Goal: Task Accomplishment & Management: Manage account settings

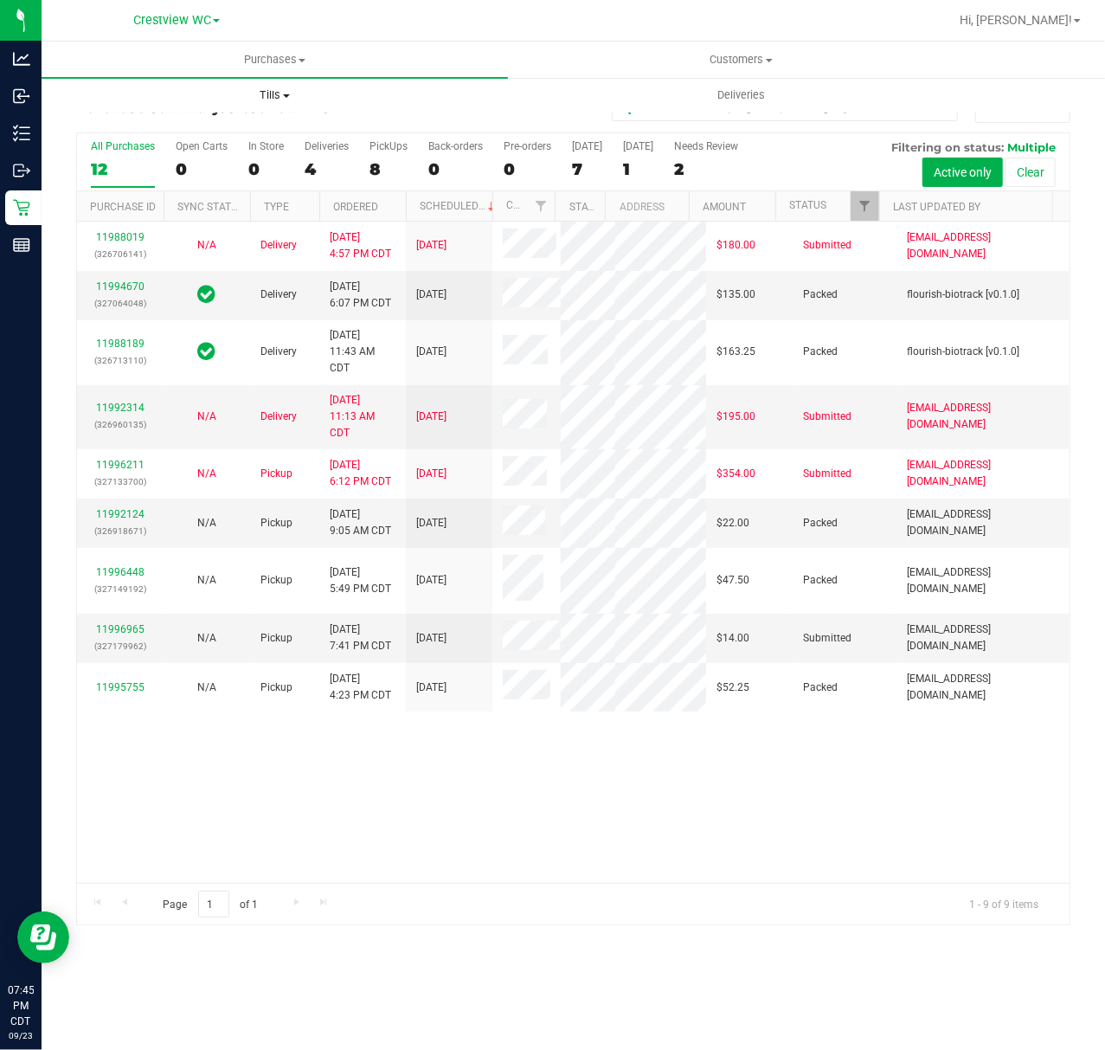
click at [298, 91] on span "Tills" at bounding box center [274, 95] width 465 height 16
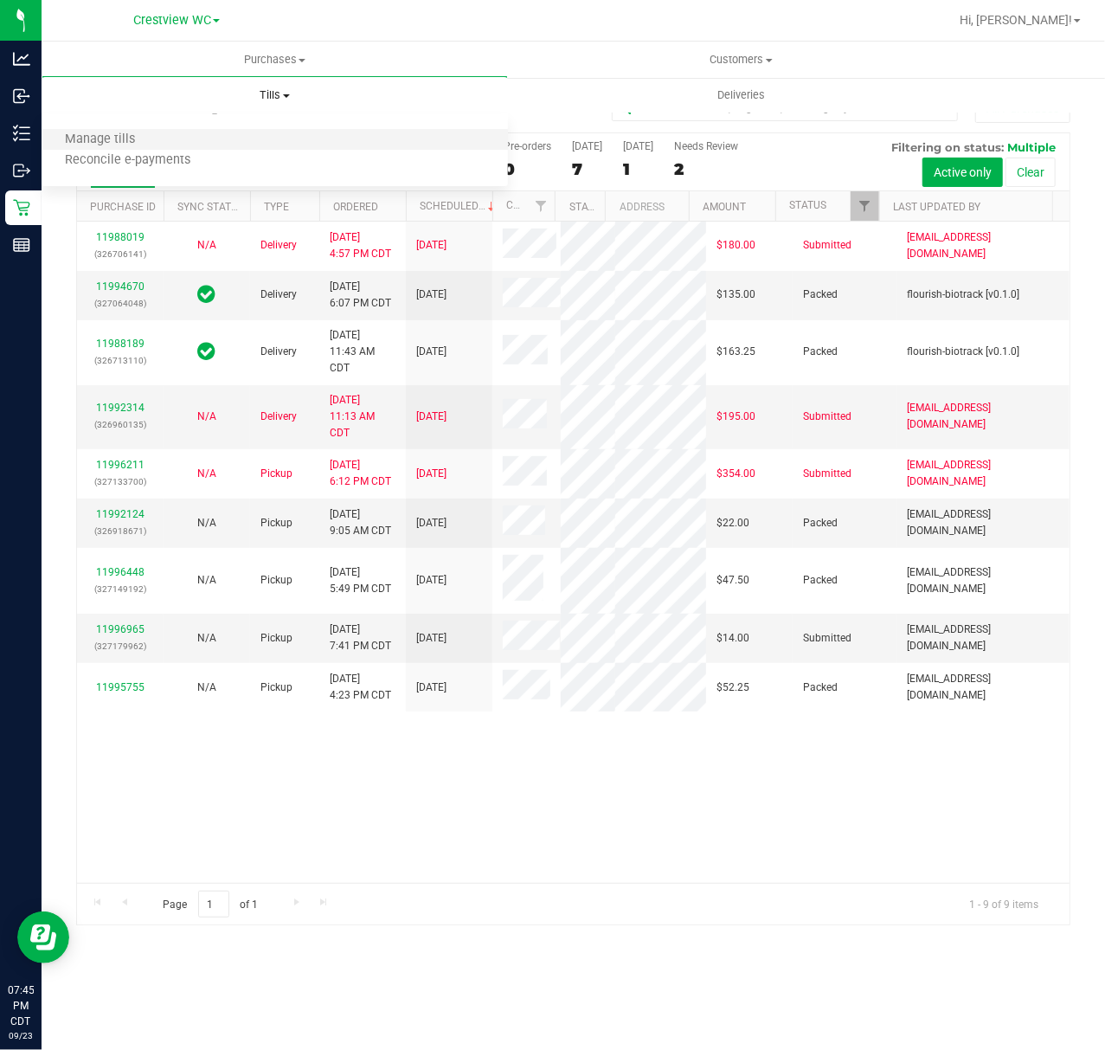
click at [254, 130] on li "Manage tills" at bounding box center [275, 140] width 466 height 21
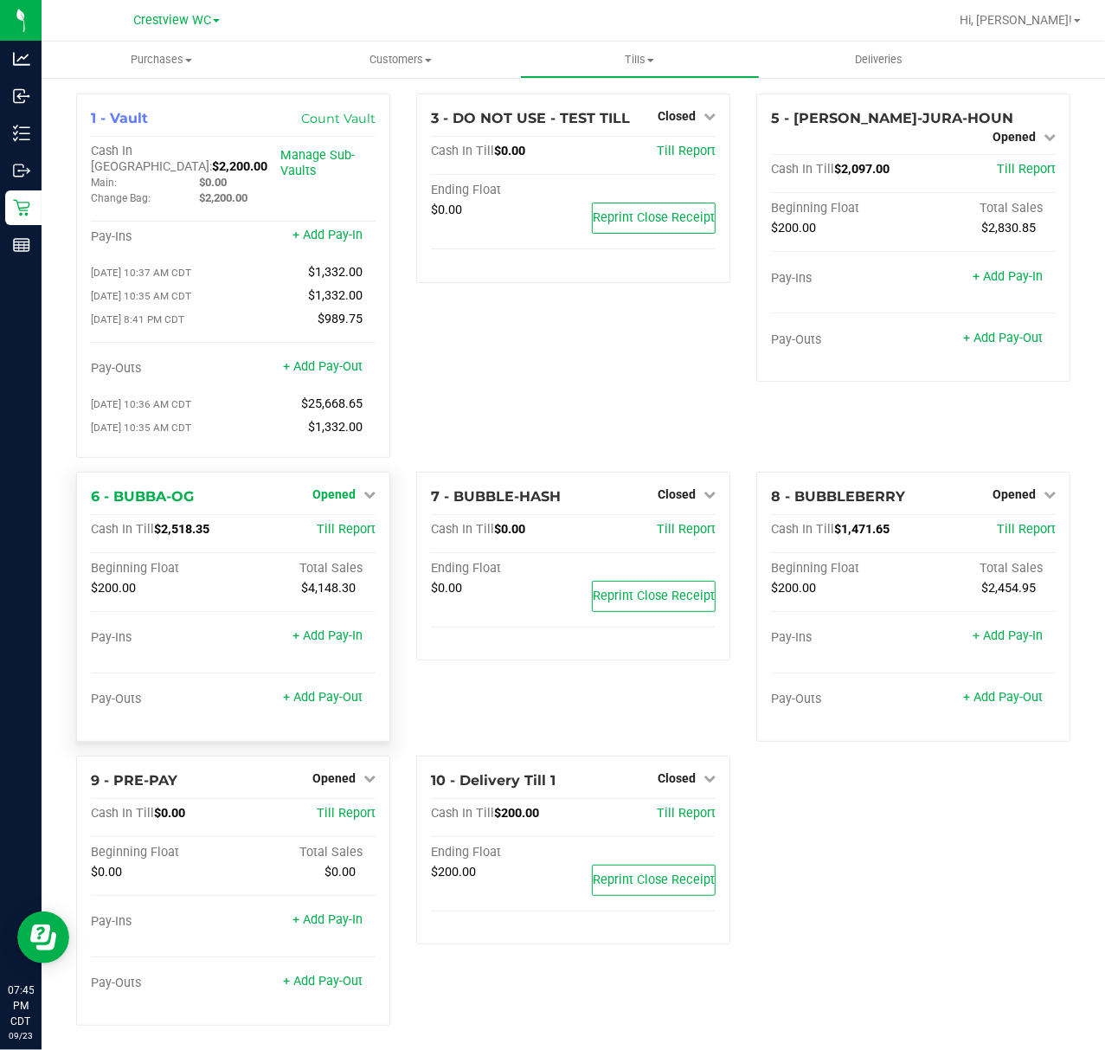
click at [326, 487] on span "Opened" at bounding box center [333, 494] width 43 height 14
click at [333, 530] on div "Close Till" at bounding box center [337, 530] width 128 height 22
click at [332, 530] on div "Close Till" at bounding box center [337, 530] width 128 height 22
click at [331, 523] on link "Close Till" at bounding box center [336, 530] width 47 height 14
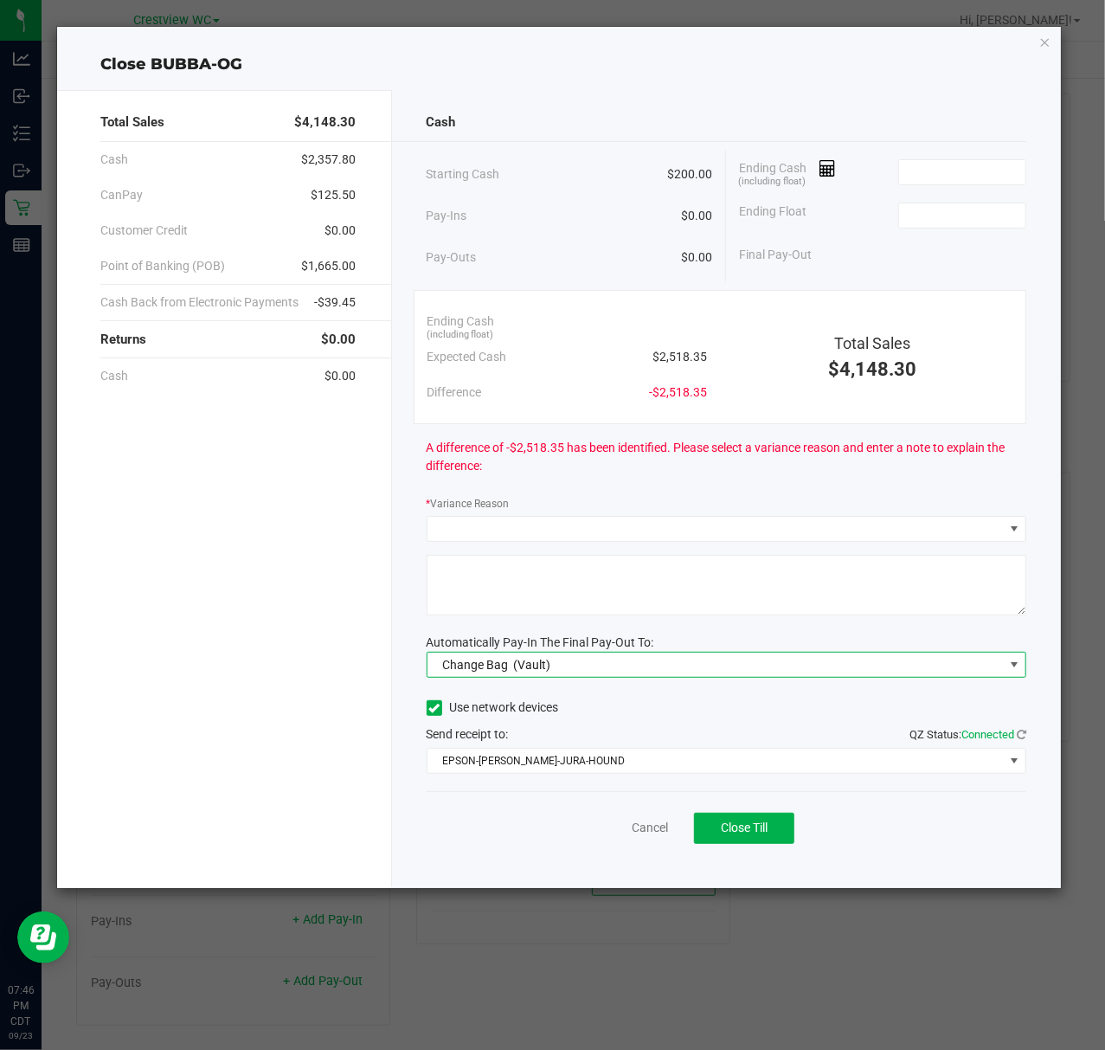
click at [472, 659] on span "Change Bag" at bounding box center [475, 665] width 66 height 14
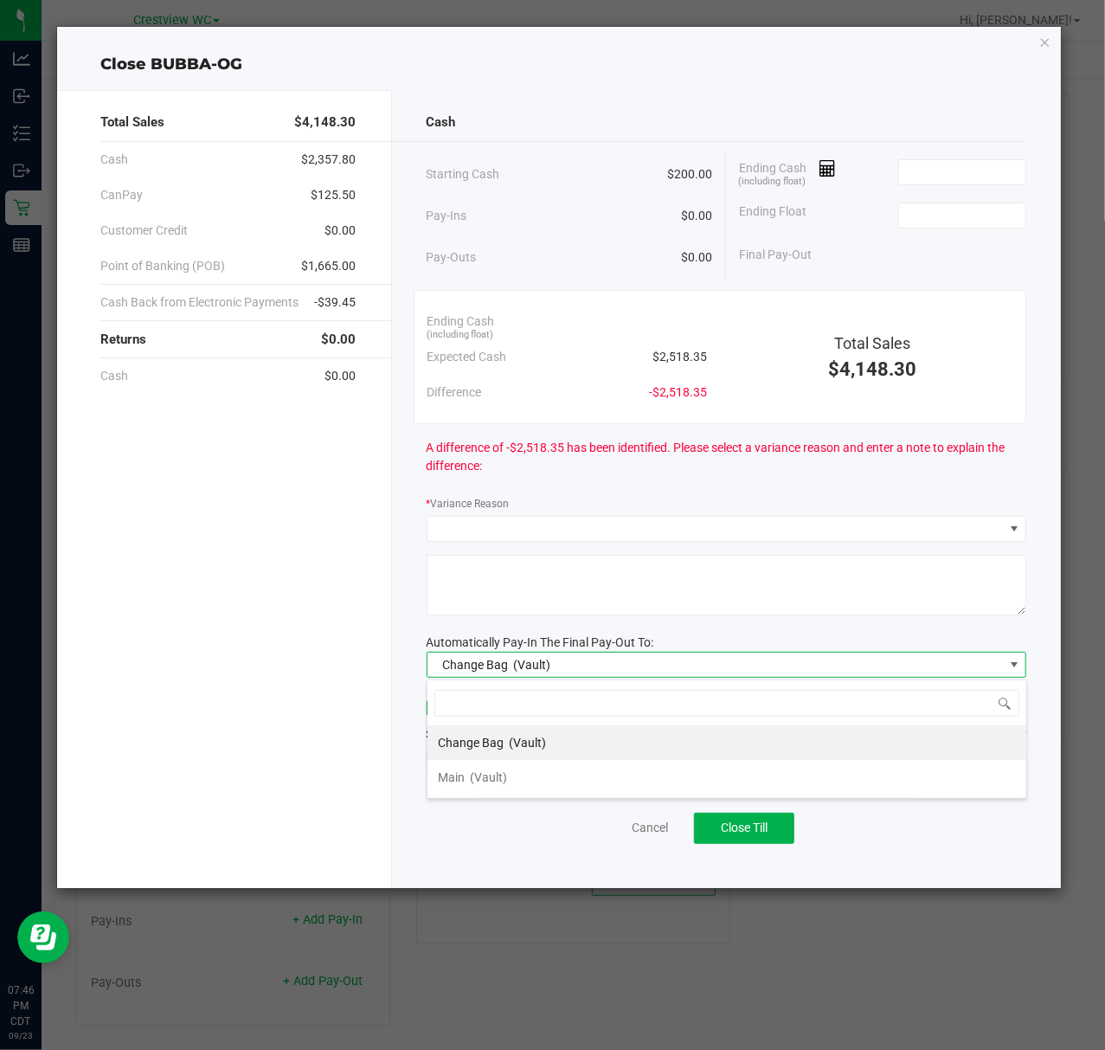
scroll to position [26, 600]
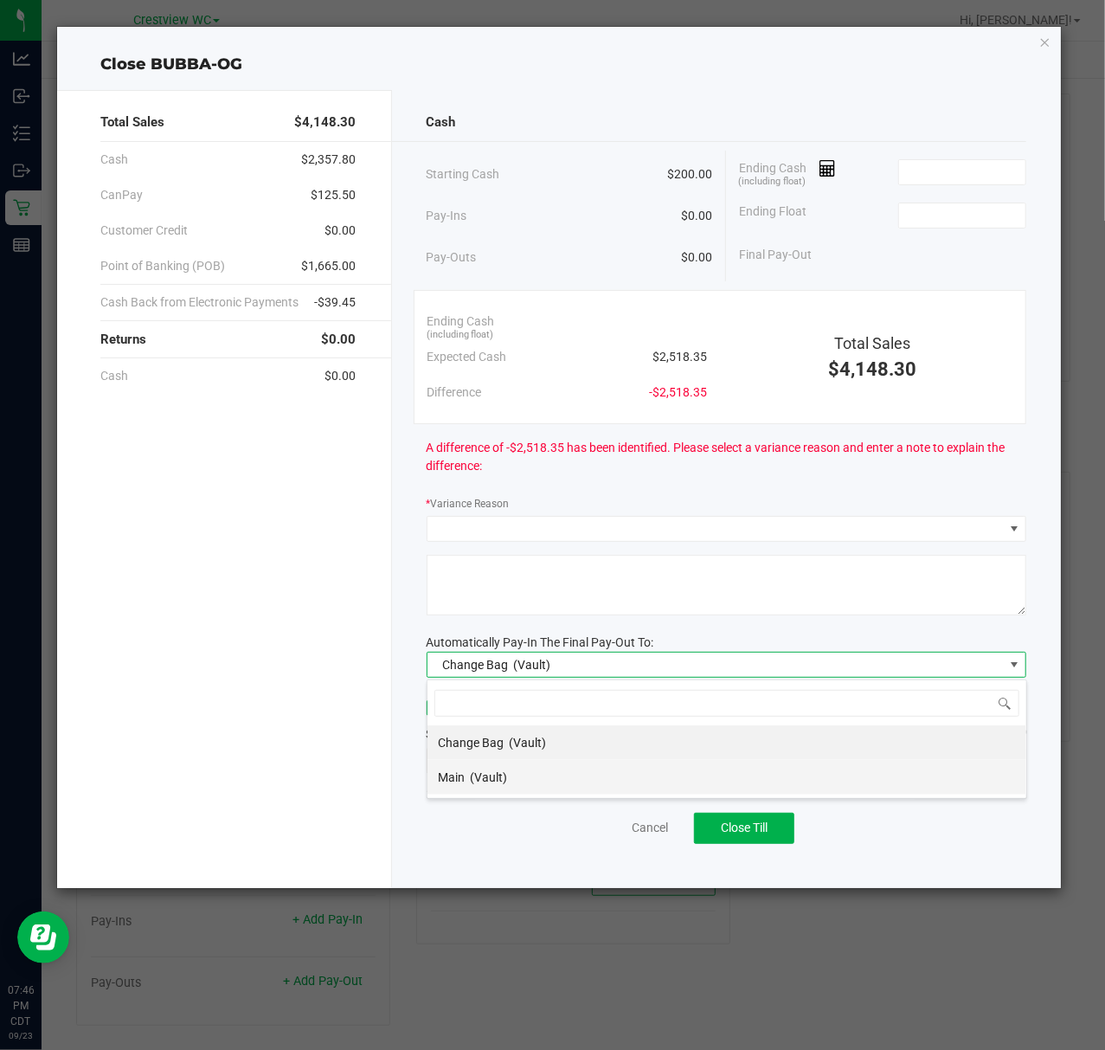
click at [479, 775] on span "(Vault)" at bounding box center [488, 777] width 37 height 14
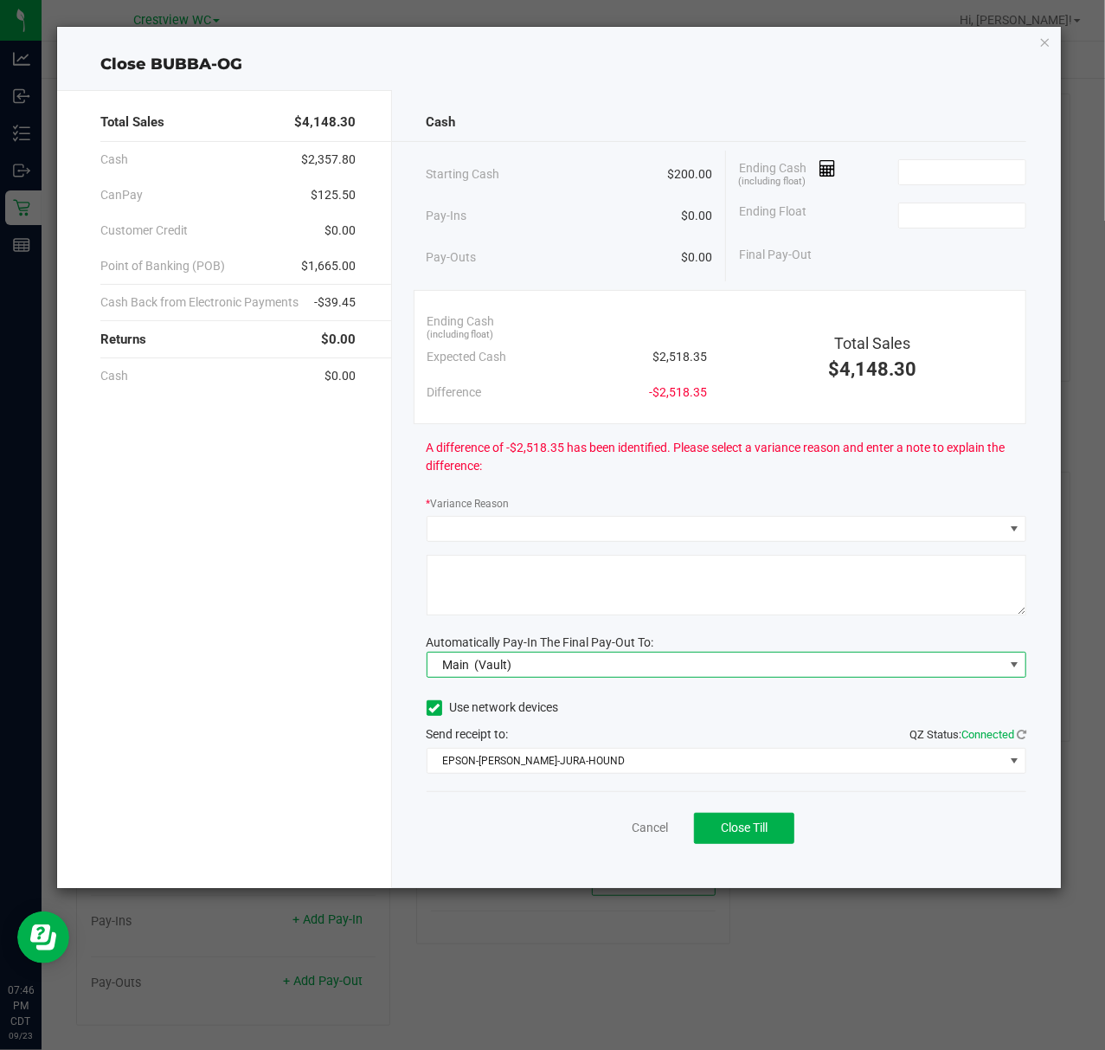
click at [486, 745] on div "Use network devices Send receipt to: QZ Status: Connected EPSON-BRUNO-JURA-HOUND" at bounding box center [727, 734] width 601 height 79
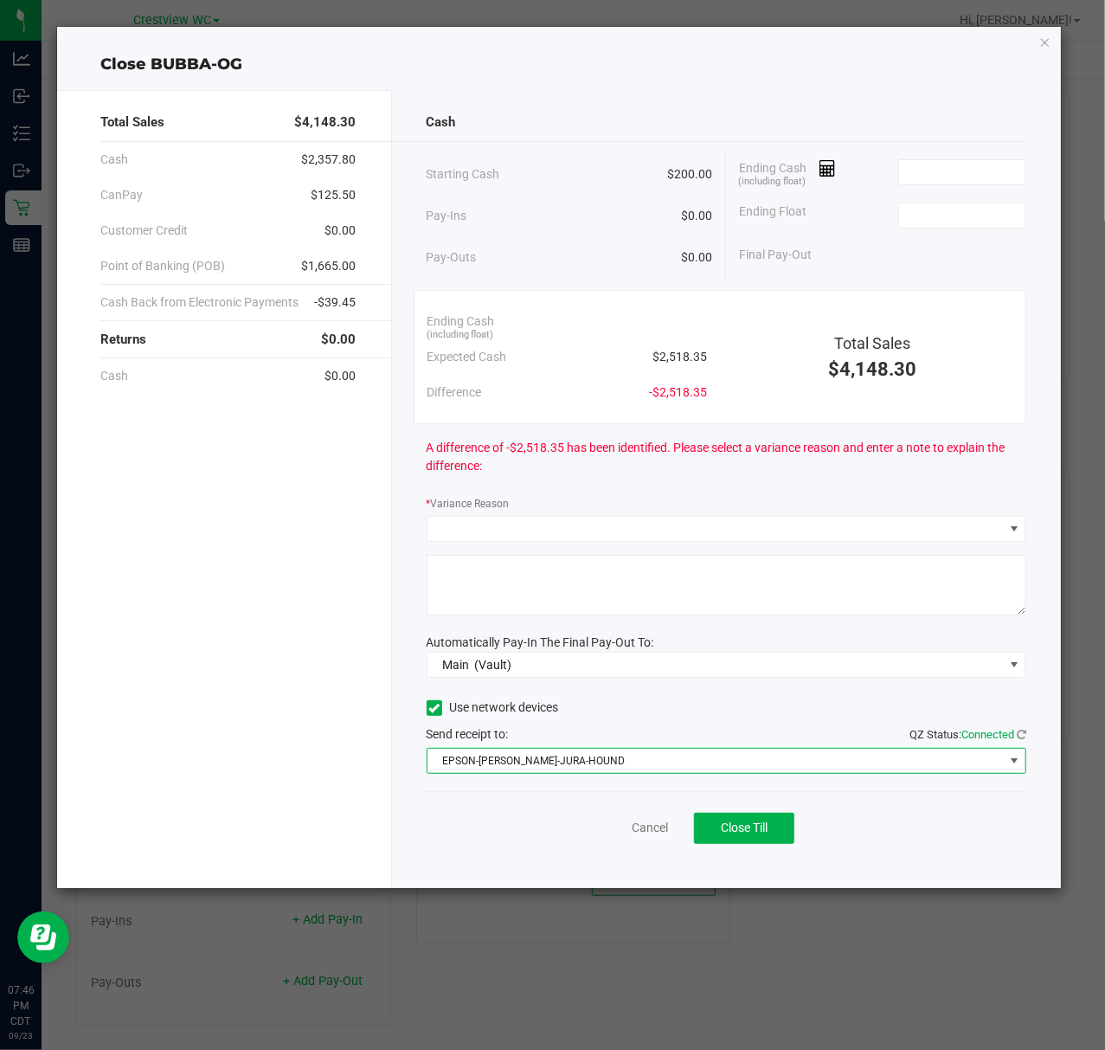
click at [486, 752] on span "EPSON-[PERSON_NAME]-JURA-HOUND" at bounding box center [715, 761] width 577 height 24
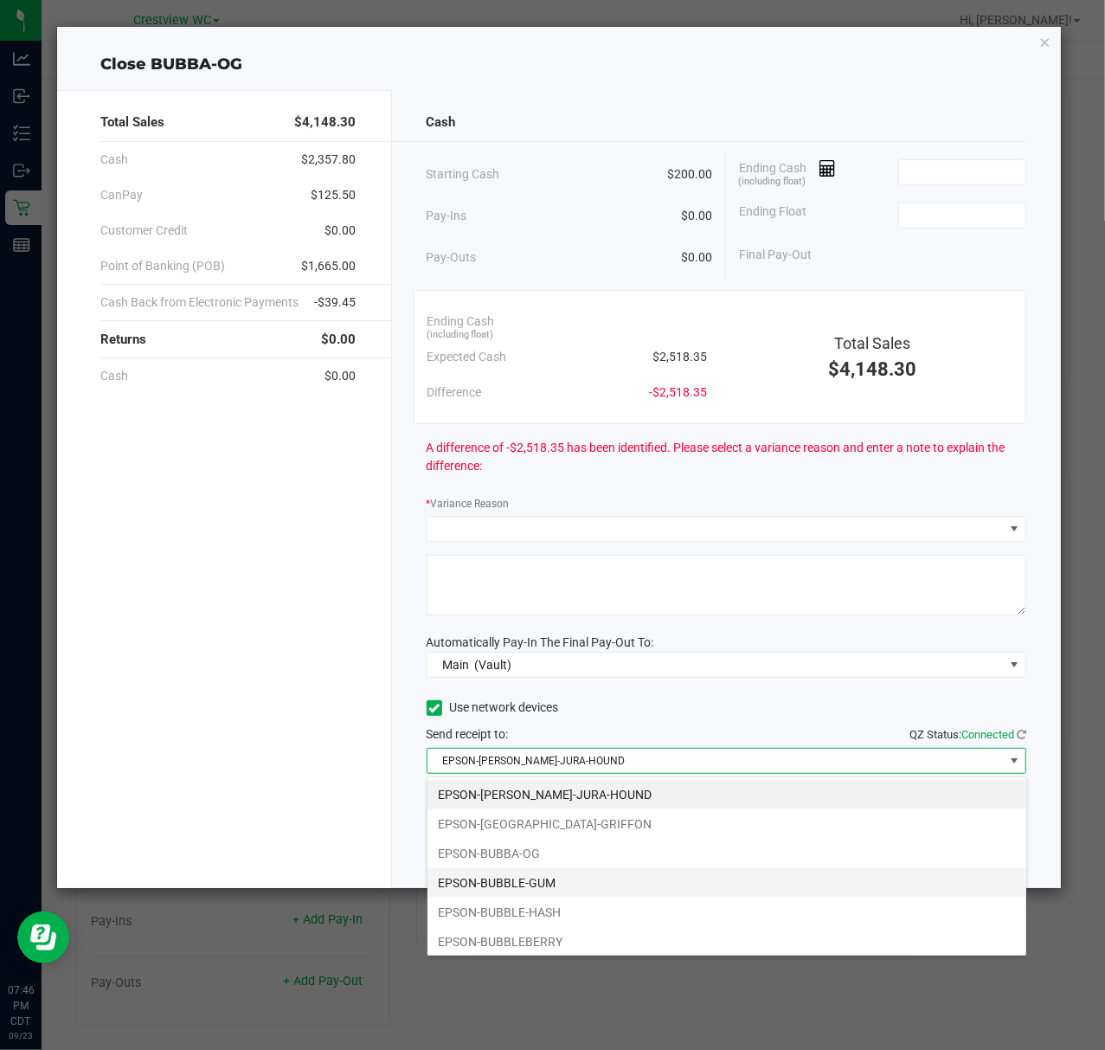
click at [565, 881] on li "EPSON-BUBBLE-GUM" at bounding box center [726, 882] width 599 height 29
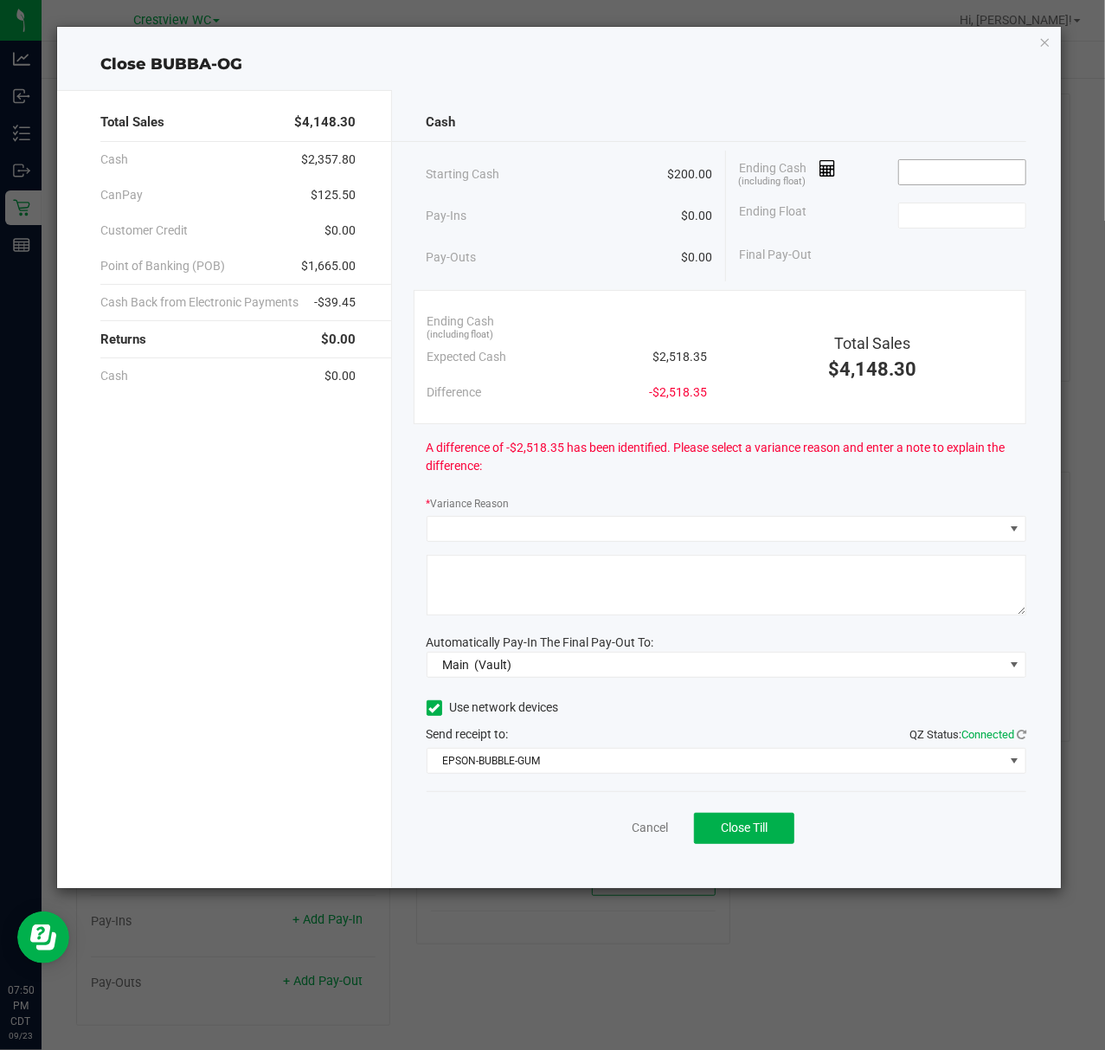
drag, startPoint x: 973, startPoint y: 177, endPoint x: 998, endPoint y: 173, distance: 25.5
click at [983, 177] on input at bounding box center [962, 172] width 127 height 24
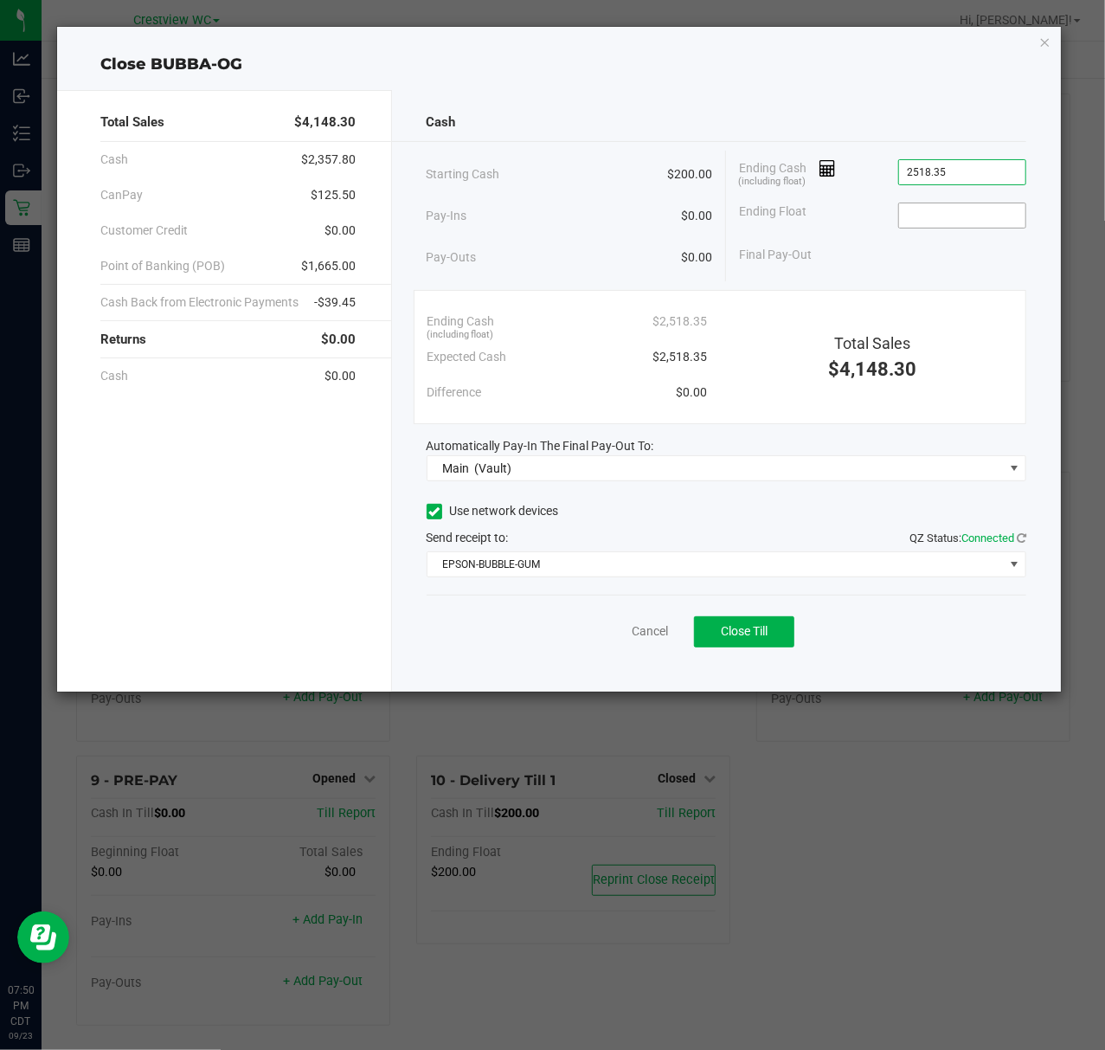
type input "$2,518.35"
click at [961, 222] on input at bounding box center [962, 215] width 127 height 24
type input "$200.00"
click at [786, 634] on button "Close Till" at bounding box center [744, 631] width 100 height 31
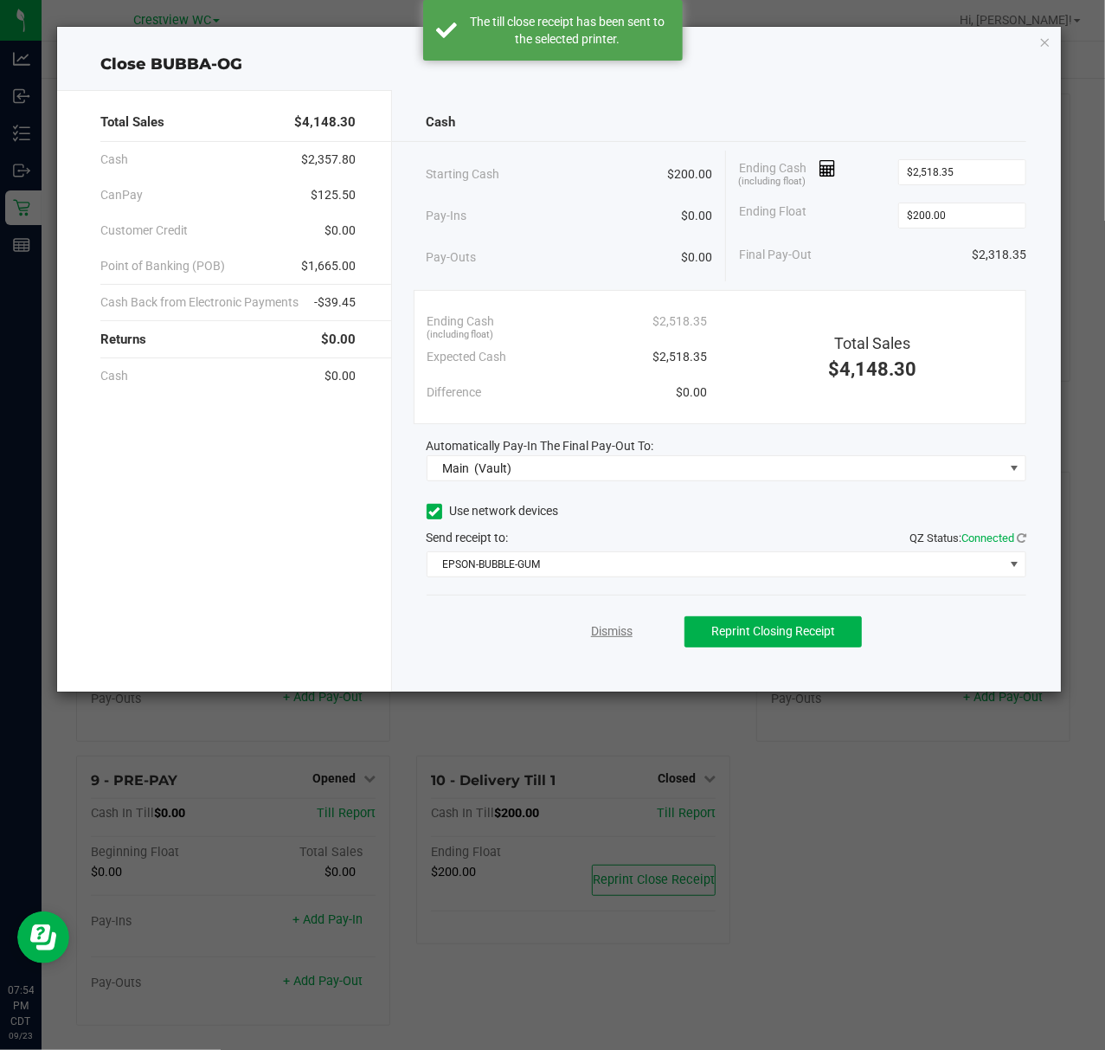
click at [616, 638] on link "Dismiss" at bounding box center [612, 631] width 42 height 18
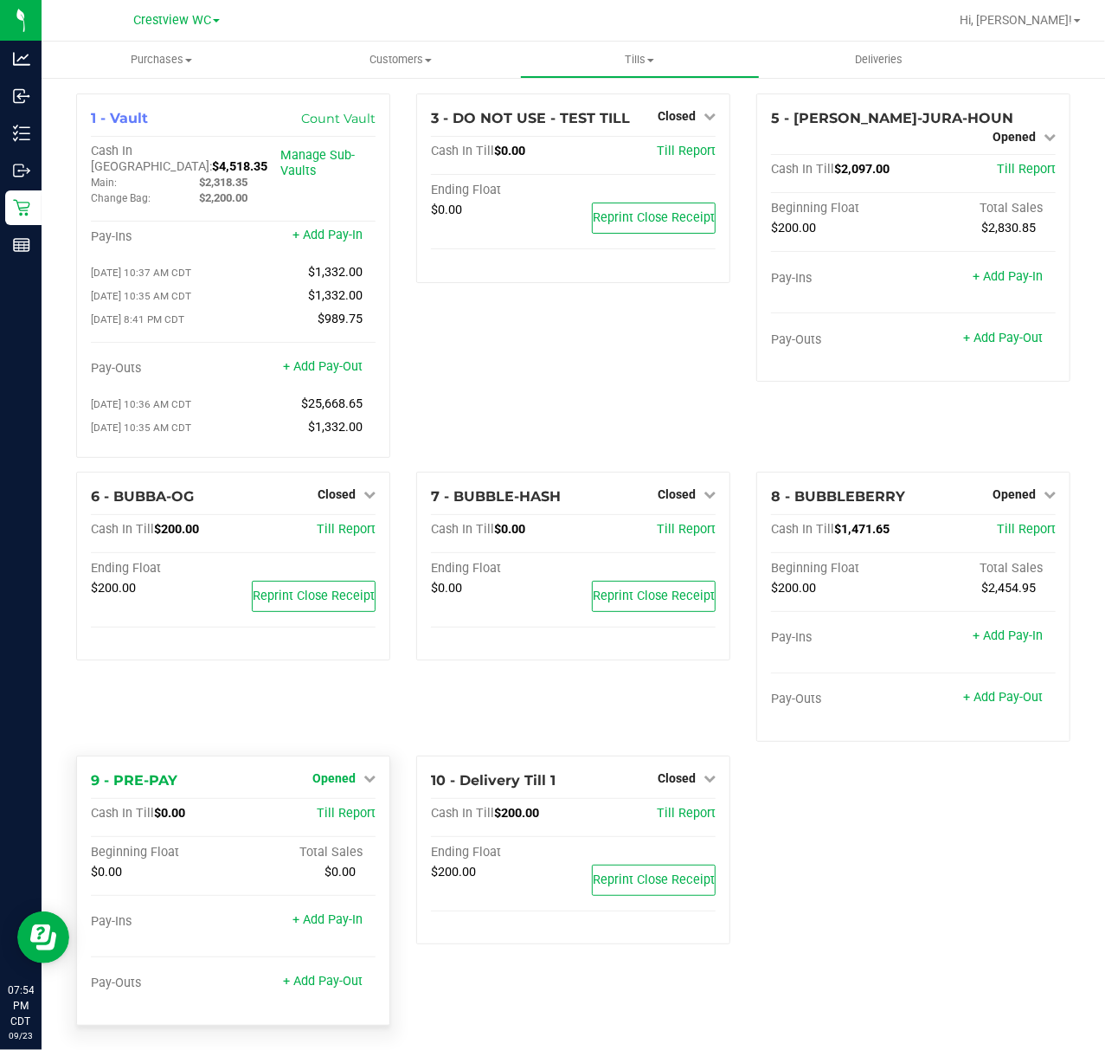
click at [326, 771] on span "Opened" at bounding box center [333, 778] width 43 height 14
click at [340, 806] on link "Close Till" at bounding box center [336, 813] width 47 height 14
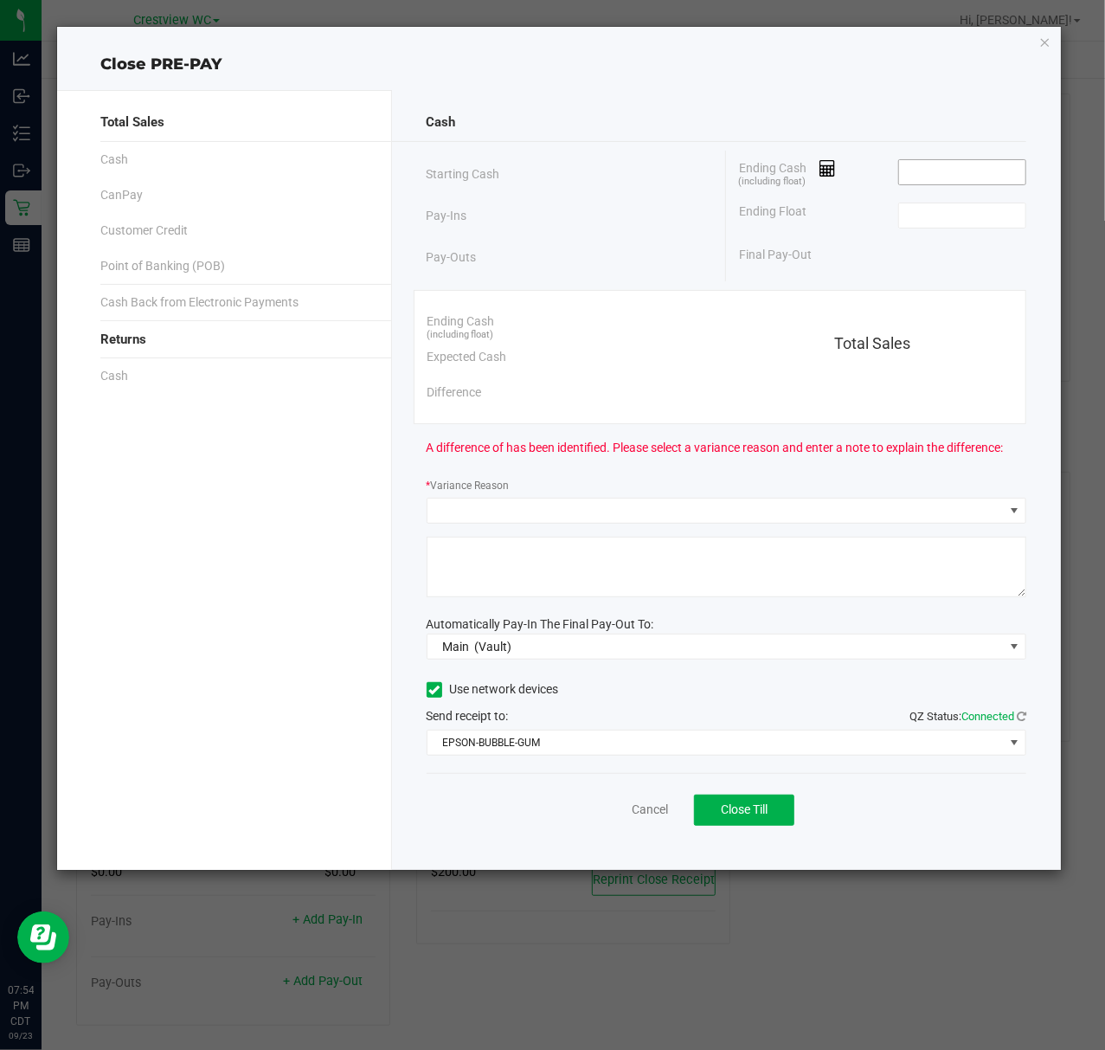
click at [917, 185] on span at bounding box center [962, 172] width 129 height 26
click at [926, 168] on input at bounding box center [962, 172] width 127 height 24
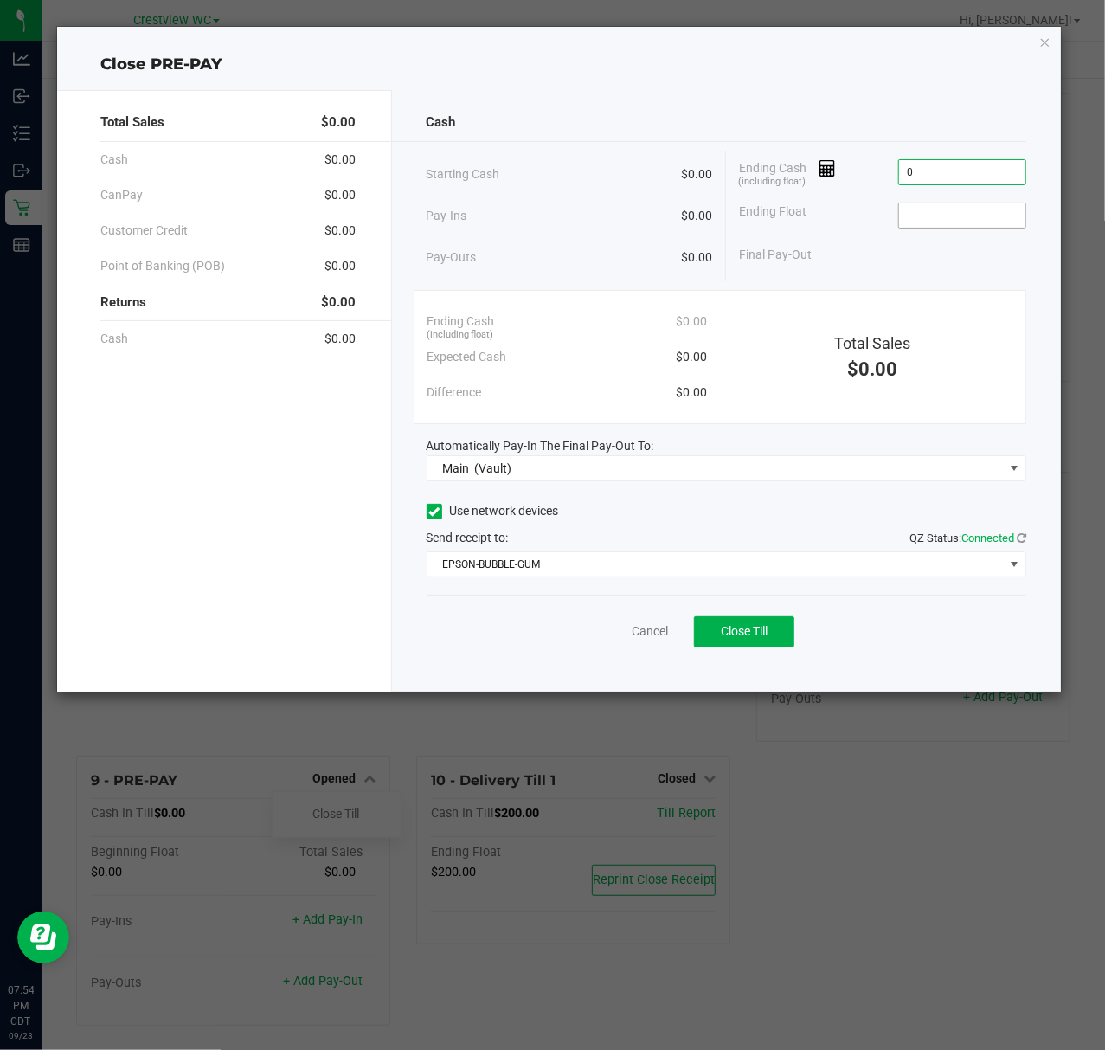
type input "$0.00"
click at [936, 212] on input at bounding box center [962, 215] width 127 height 24
type input "$0.00"
click at [753, 641] on button "Close Till" at bounding box center [744, 631] width 100 height 31
click at [616, 640] on link "Dismiss" at bounding box center [612, 631] width 42 height 18
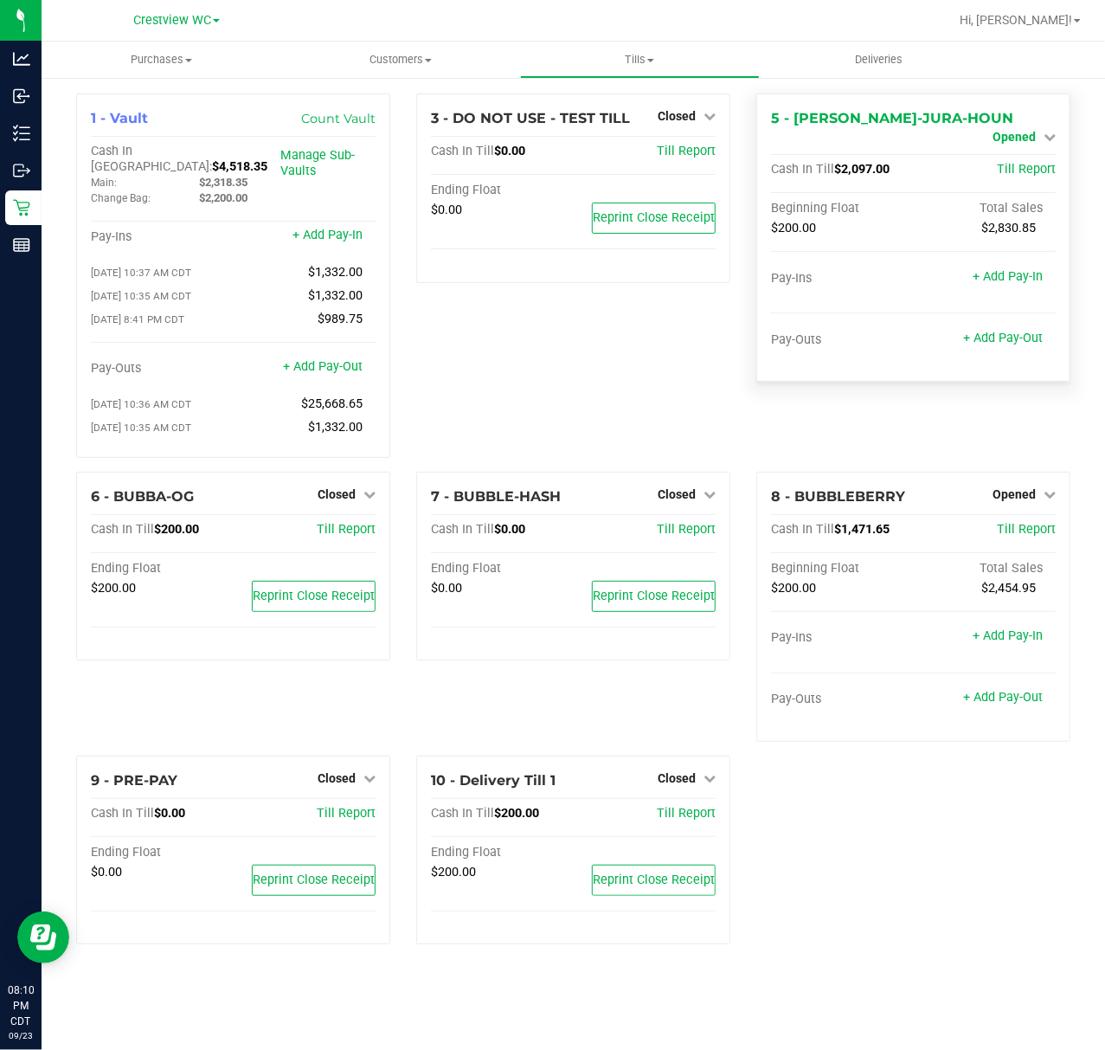
click at [1011, 130] on span "Opened" at bounding box center [1014, 137] width 43 height 14
click at [1012, 157] on link "Close Till" at bounding box center [1016, 152] width 47 height 14
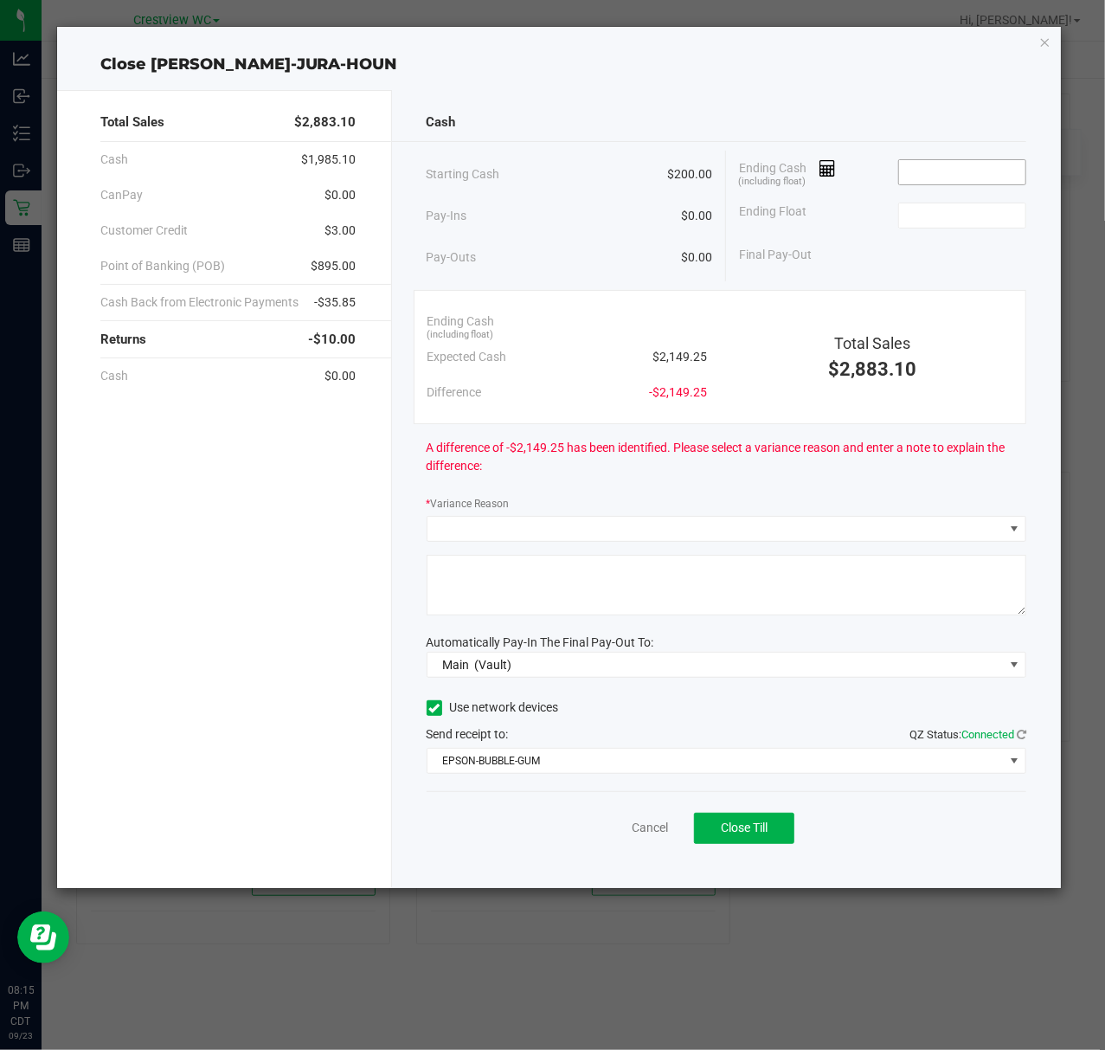
click at [959, 170] on input at bounding box center [962, 172] width 127 height 24
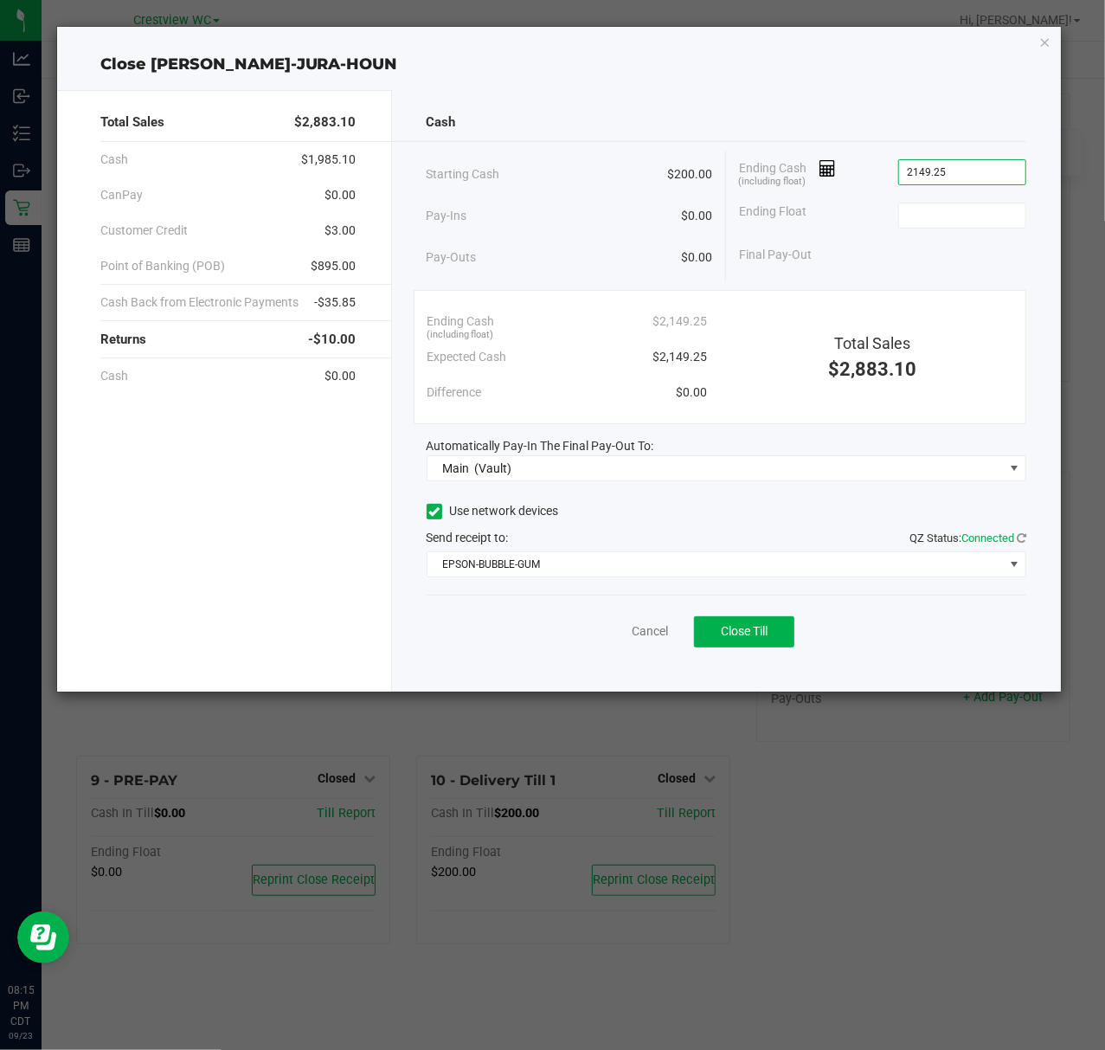
type input "$2,149.25"
type input "$200.00"
click at [742, 620] on button "Close Till" at bounding box center [744, 631] width 100 height 31
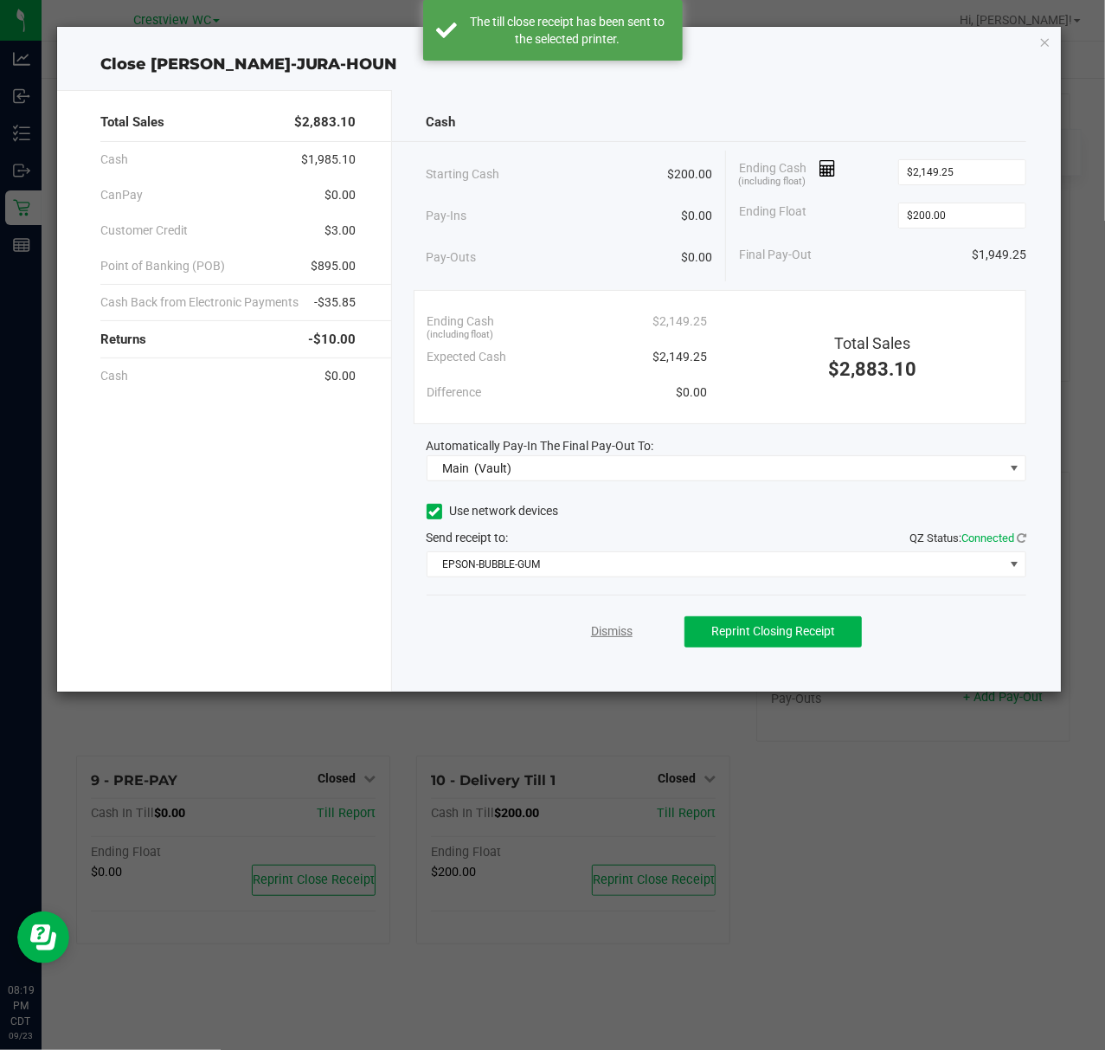
click at [602, 635] on link "Dismiss" at bounding box center [612, 631] width 42 height 18
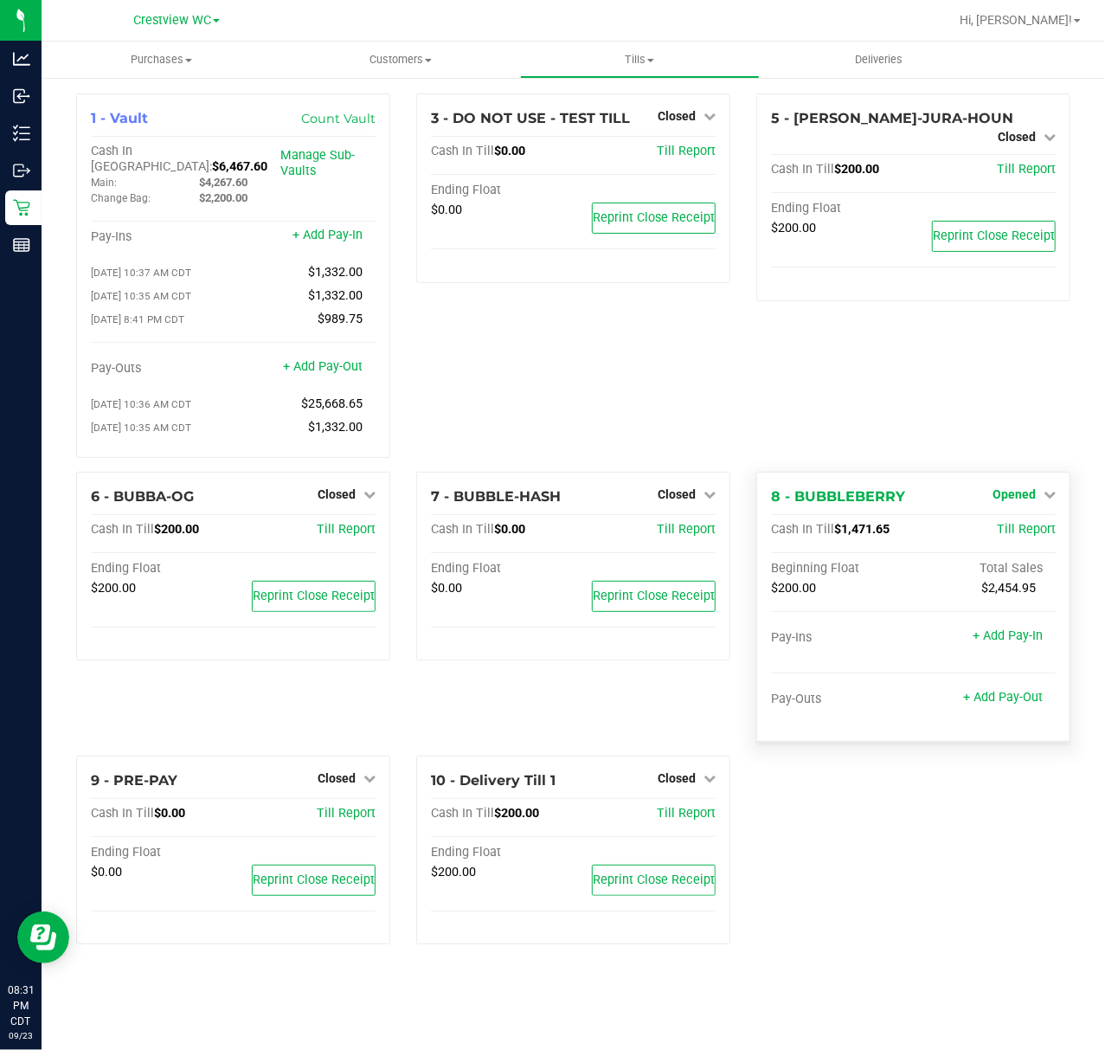
click at [1012, 492] on span "Opened" at bounding box center [1014, 494] width 43 height 14
click at [1012, 524] on link "Close Till" at bounding box center [1016, 530] width 47 height 14
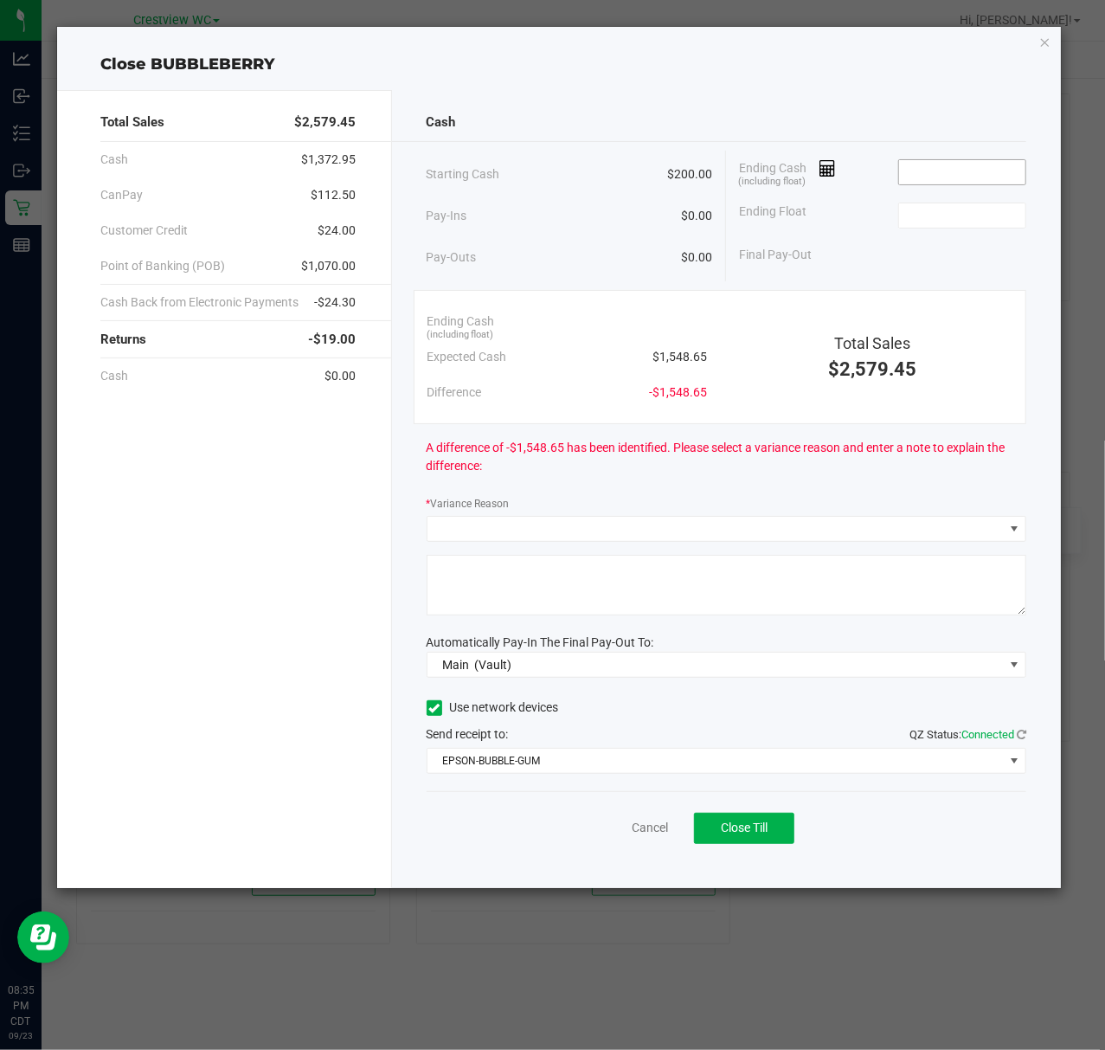
click at [974, 159] on div "Ending Cash (including float)" at bounding box center [882, 172] width 287 height 43
click at [980, 161] on input at bounding box center [962, 172] width 127 height 24
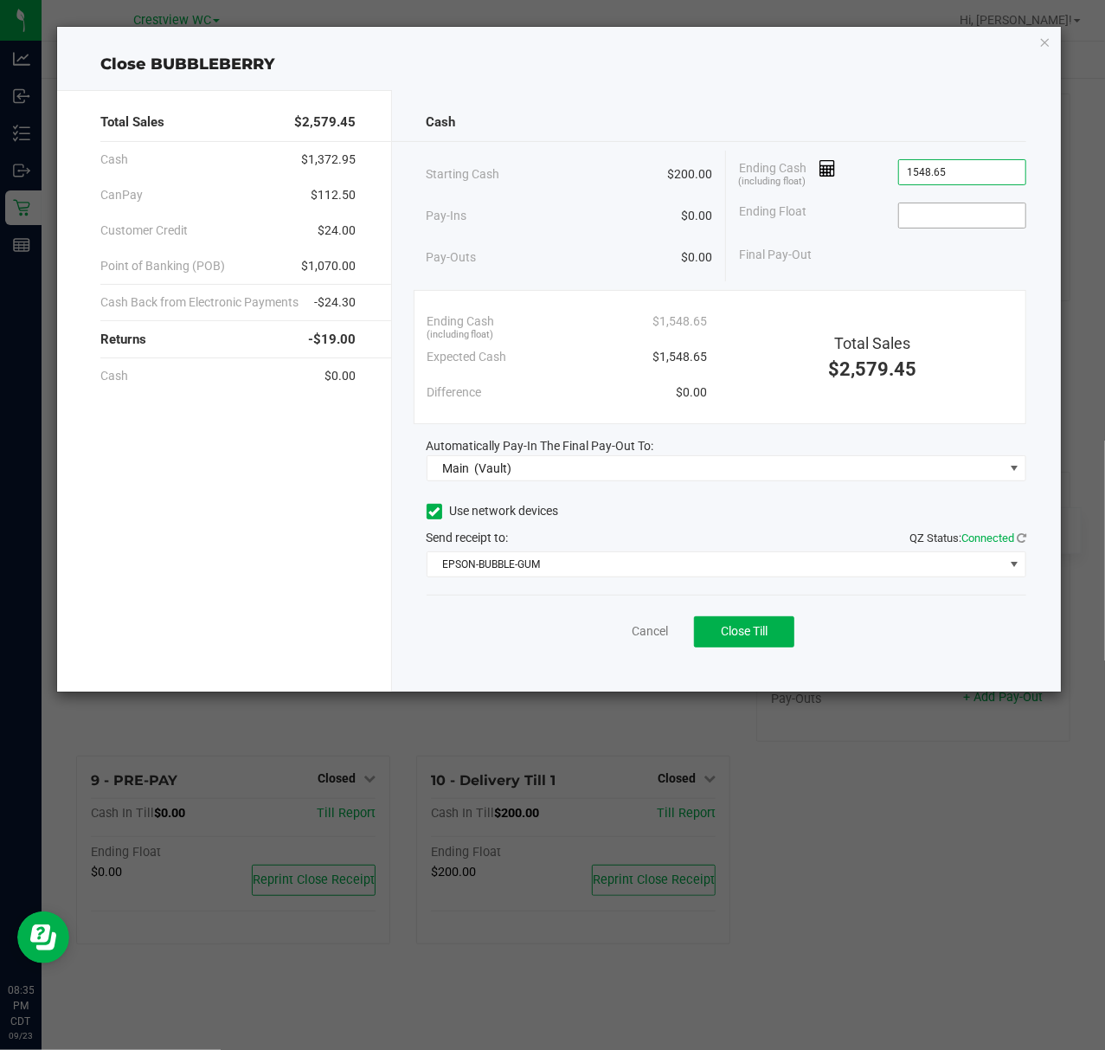
type input "$1,548.65"
click at [1006, 209] on input at bounding box center [962, 215] width 127 height 24
type input "$200.00"
click at [739, 641] on button "Close Till" at bounding box center [744, 631] width 100 height 31
click at [621, 644] on div "Dismiss Reprint Closing Receipt" at bounding box center [727, 627] width 601 height 67
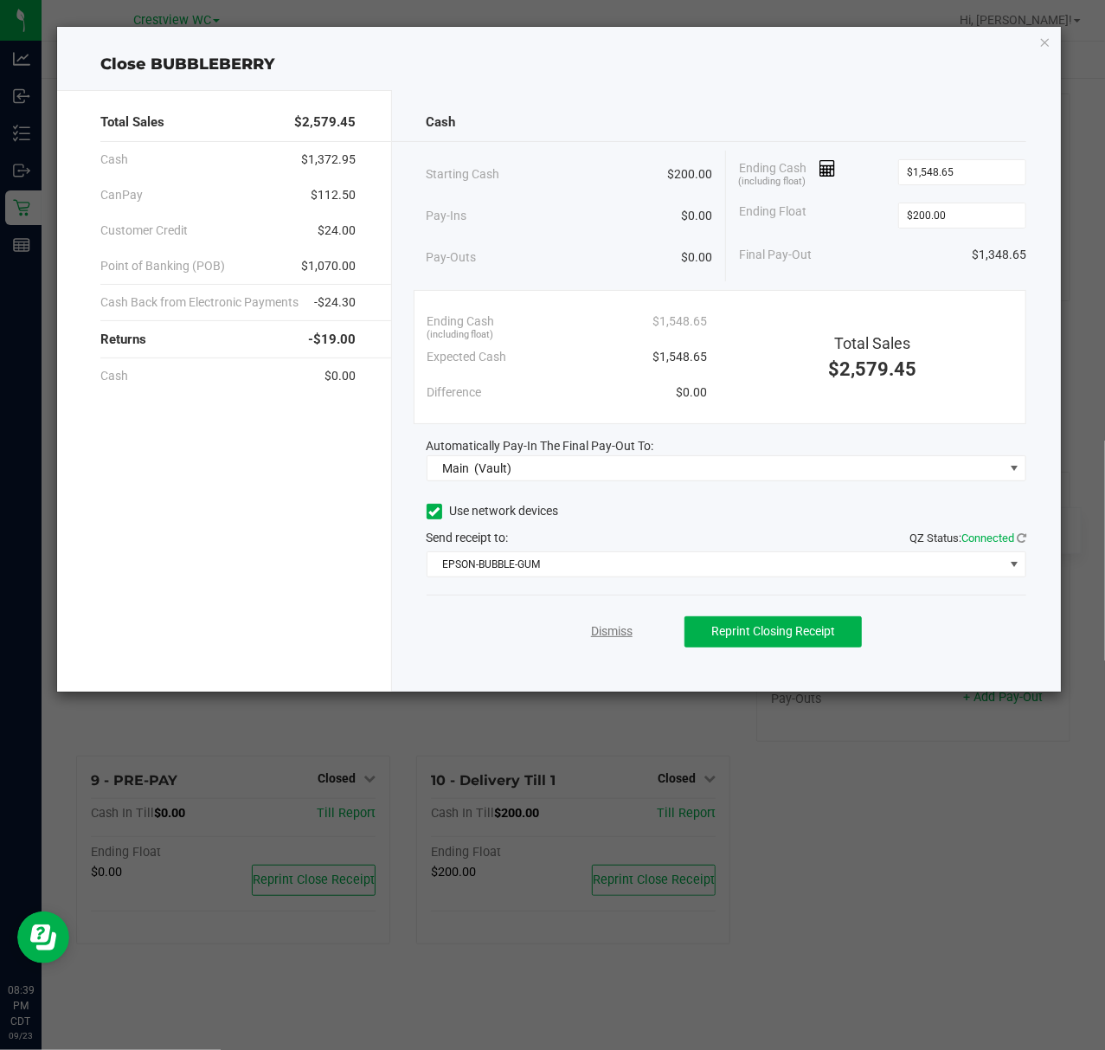
click at [618, 640] on link "Dismiss" at bounding box center [612, 631] width 42 height 18
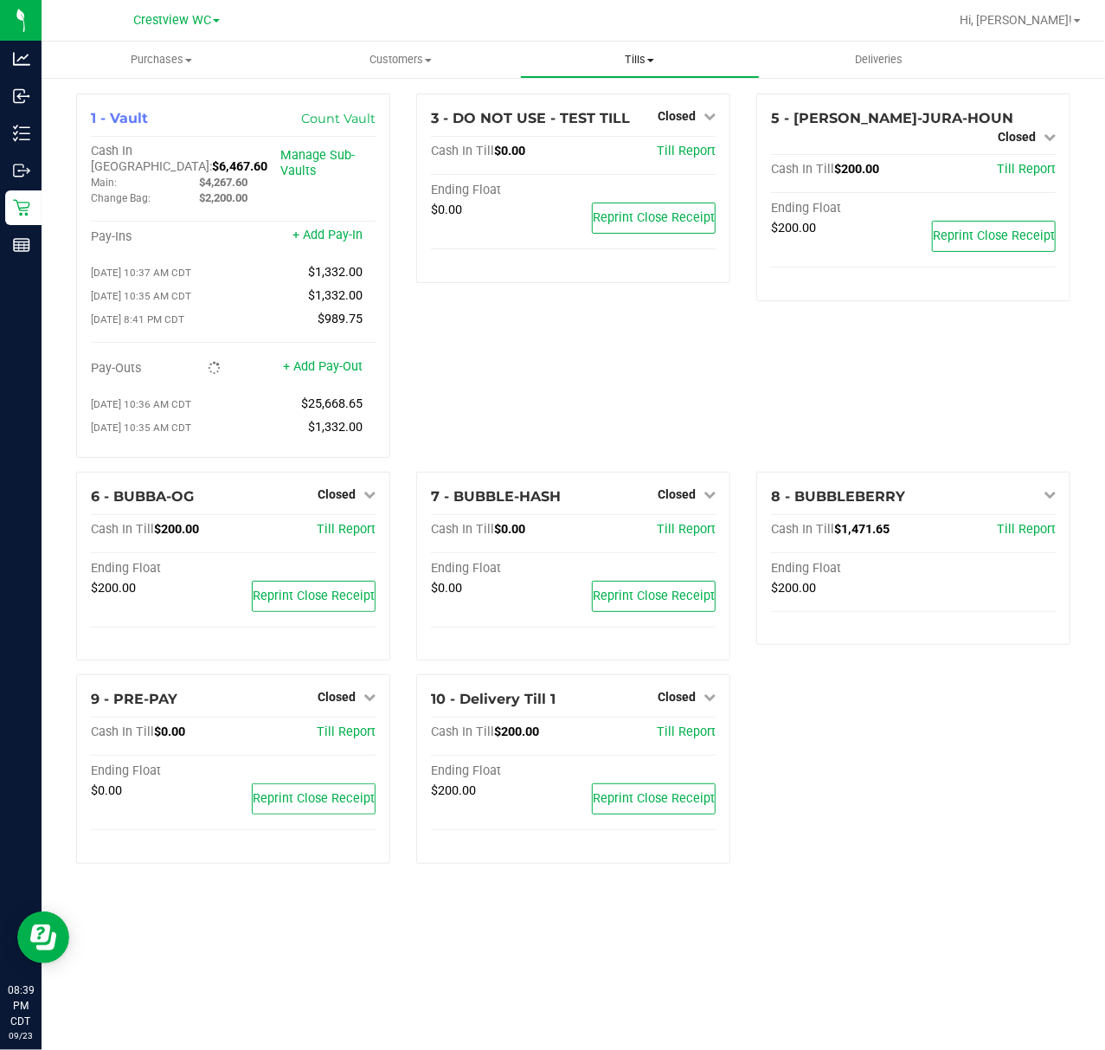
click at [635, 47] on uib-tab-heading "Tills Manage tills Reconcile e-payments" at bounding box center [640, 59] width 238 height 35
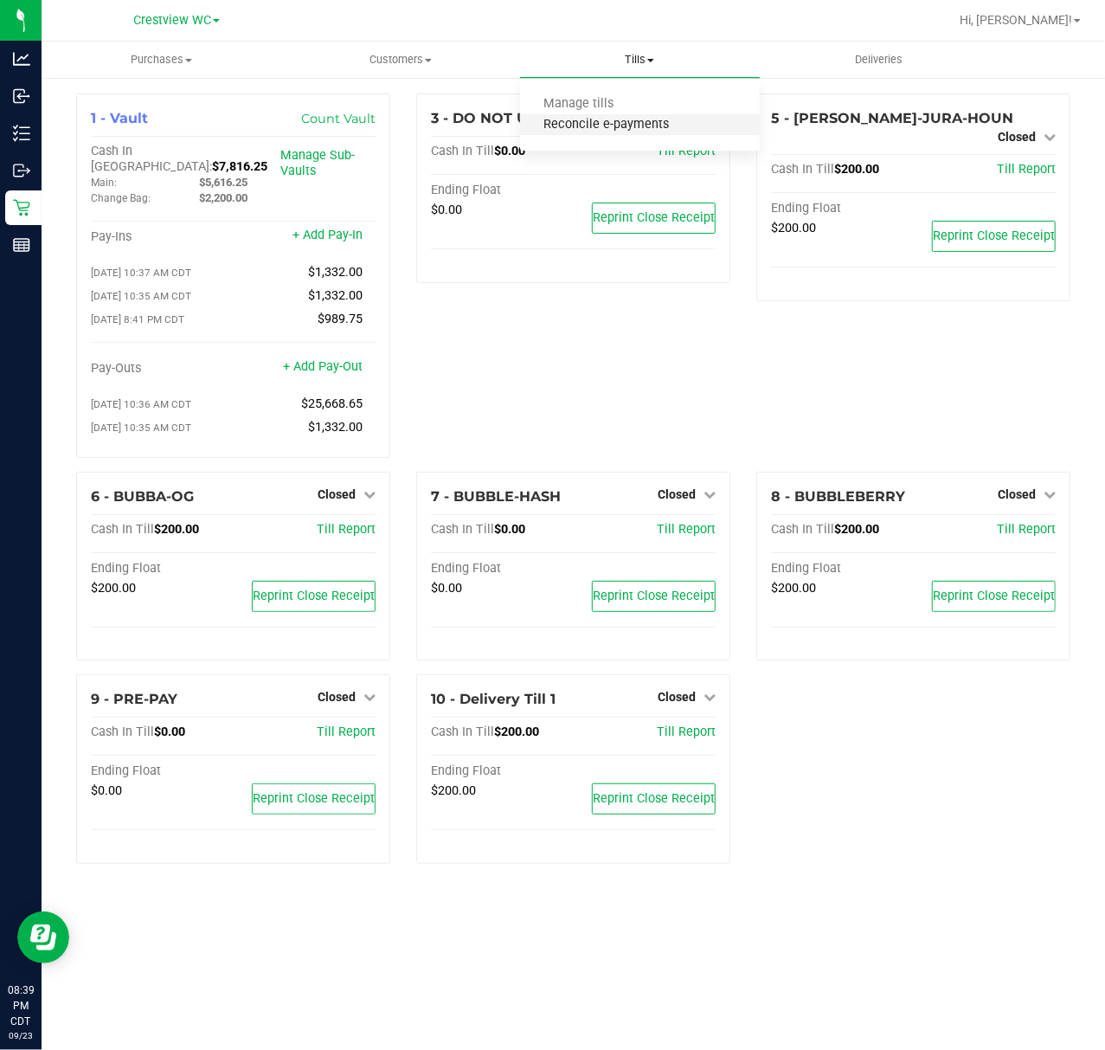
click at [621, 125] on span "Reconcile e-payments" at bounding box center [606, 125] width 172 height 15
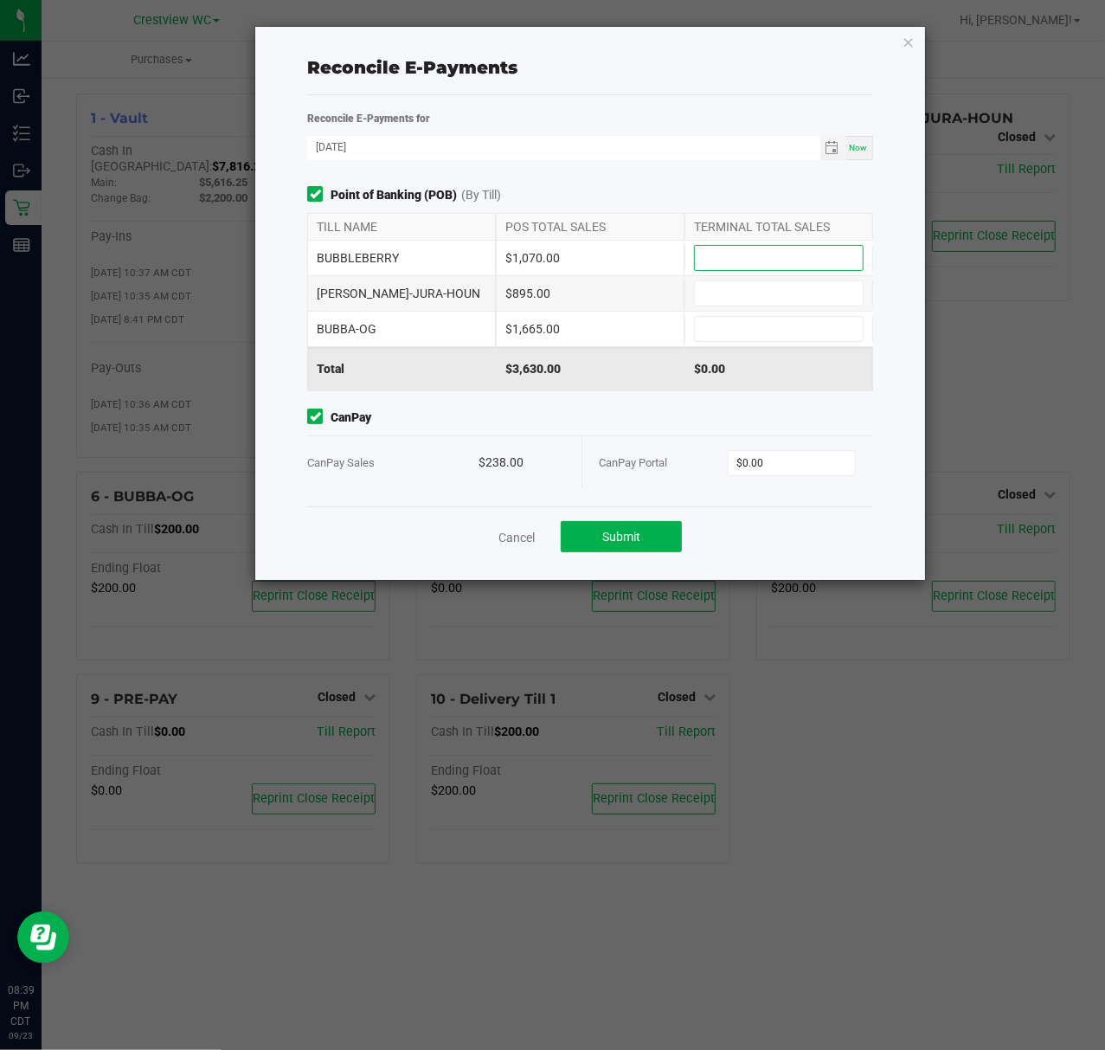
click at [803, 261] on input at bounding box center [779, 258] width 168 height 24
type input "$1,070.00"
type input "$895.00"
type input "$1,665.00"
type input "$238.00"
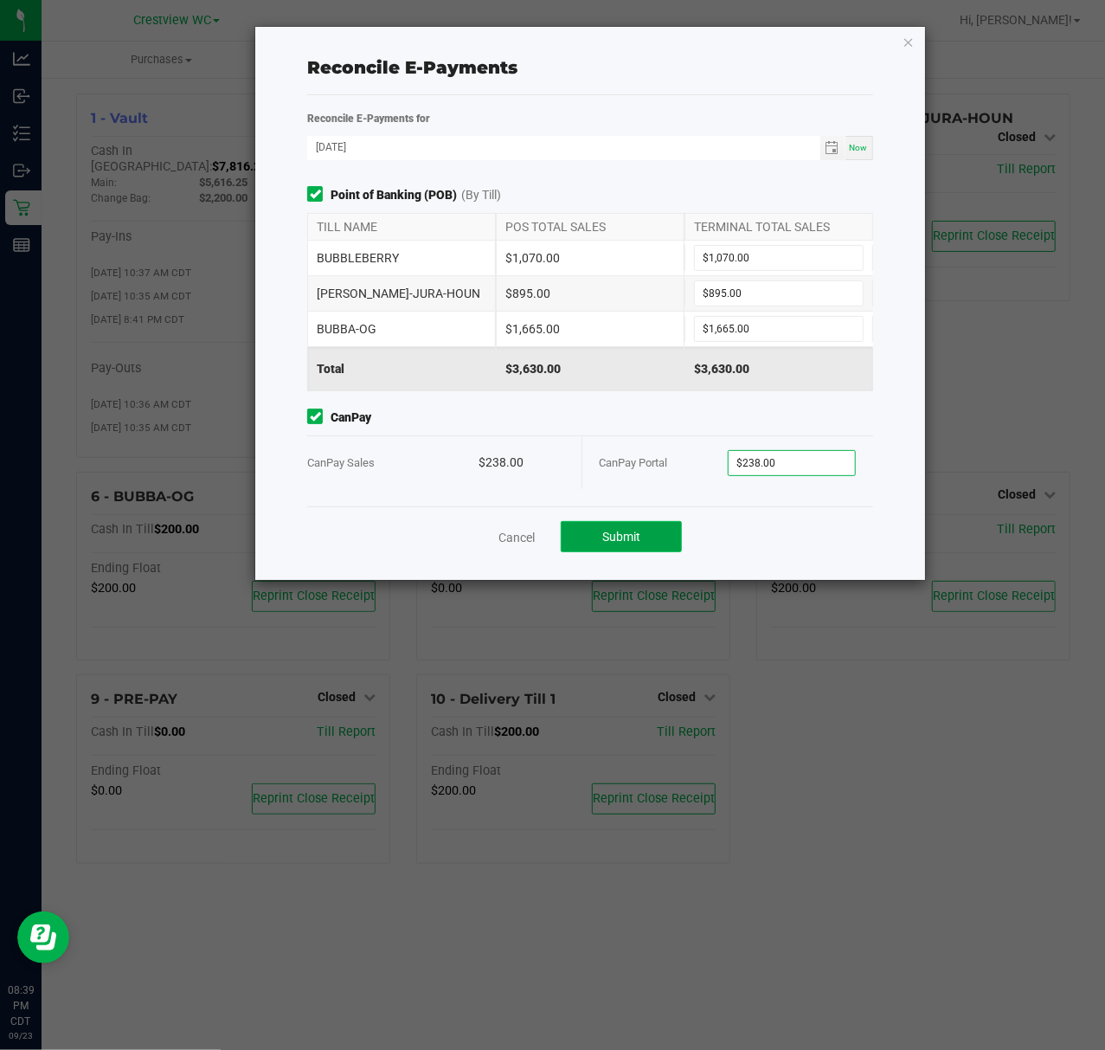
click at [606, 533] on span "Submit" at bounding box center [621, 537] width 38 height 14
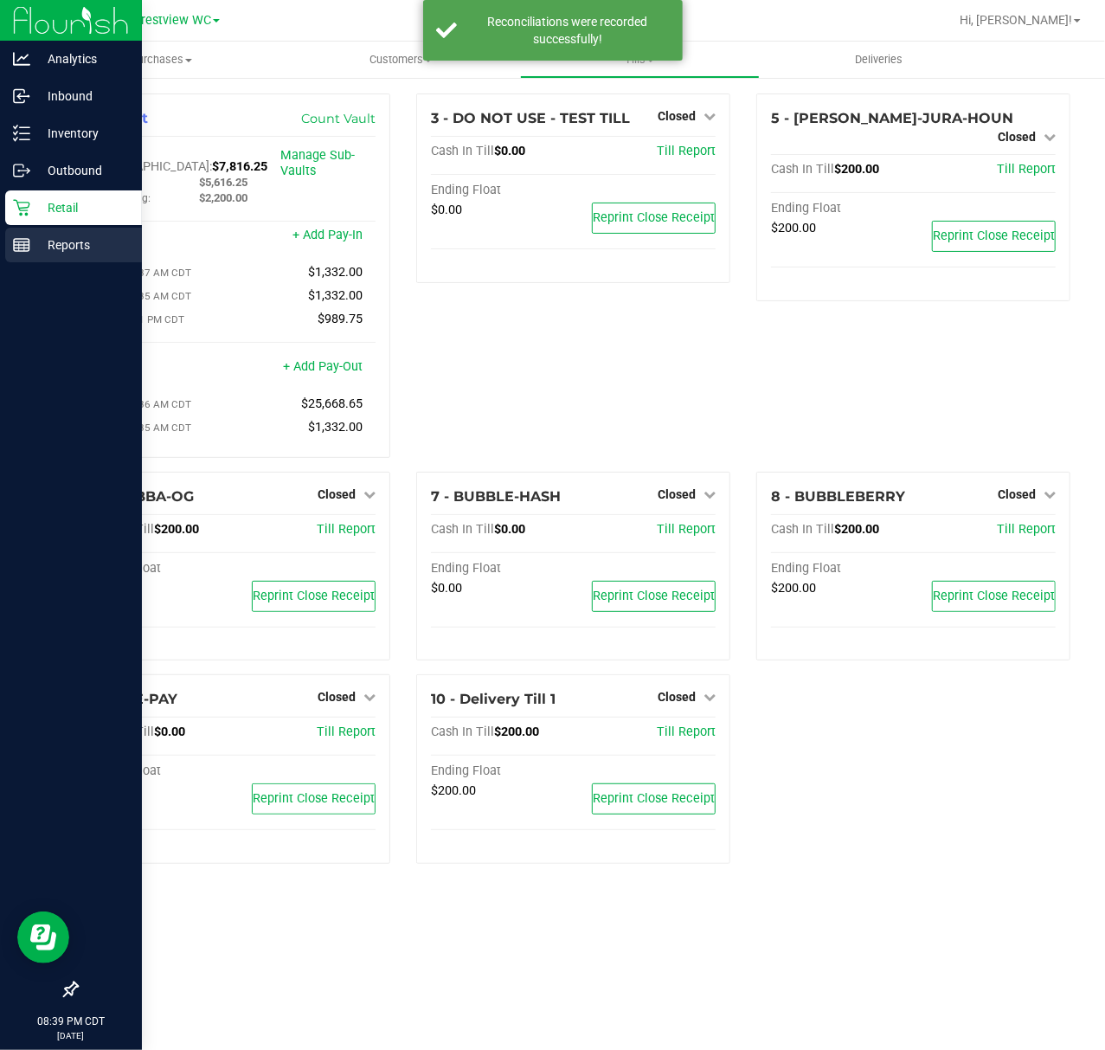
click at [39, 242] on p "Reports" at bounding box center [82, 245] width 104 height 21
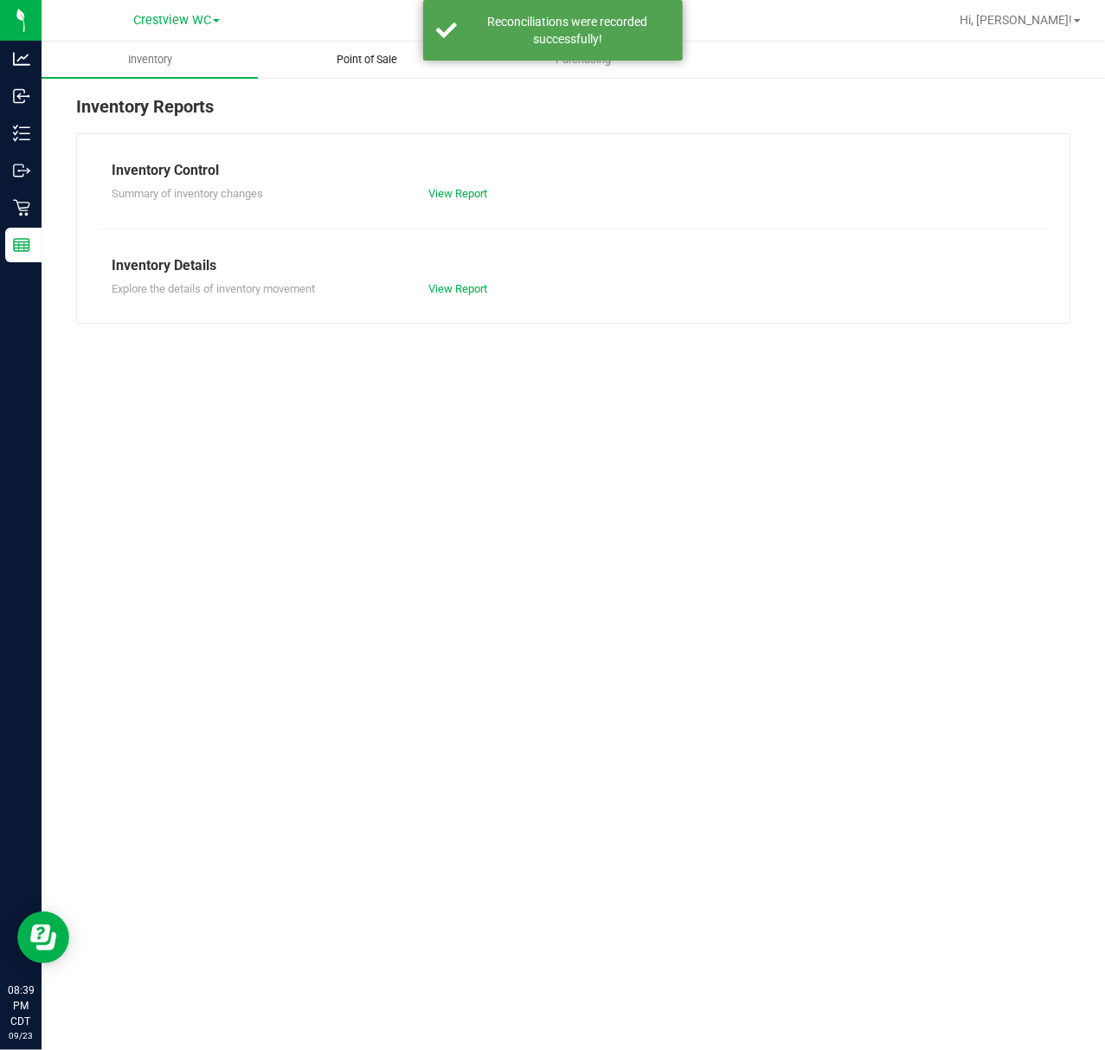
click at [353, 69] on uib-tab-heading "Point of Sale" at bounding box center [366, 59] width 215 height 35
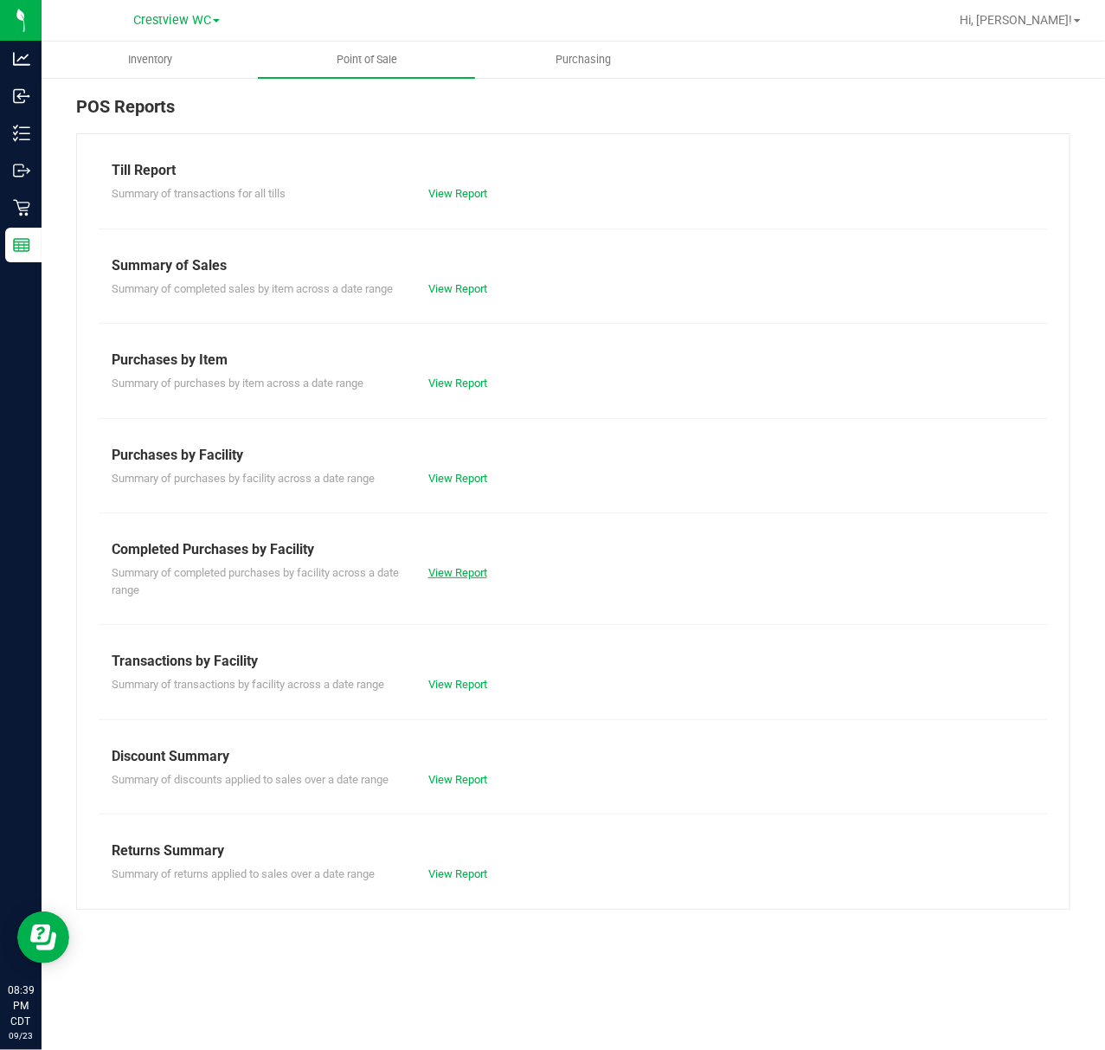
click at [466, 575] on link "View Report" at bounding box center [457, 572] width 59 height 13
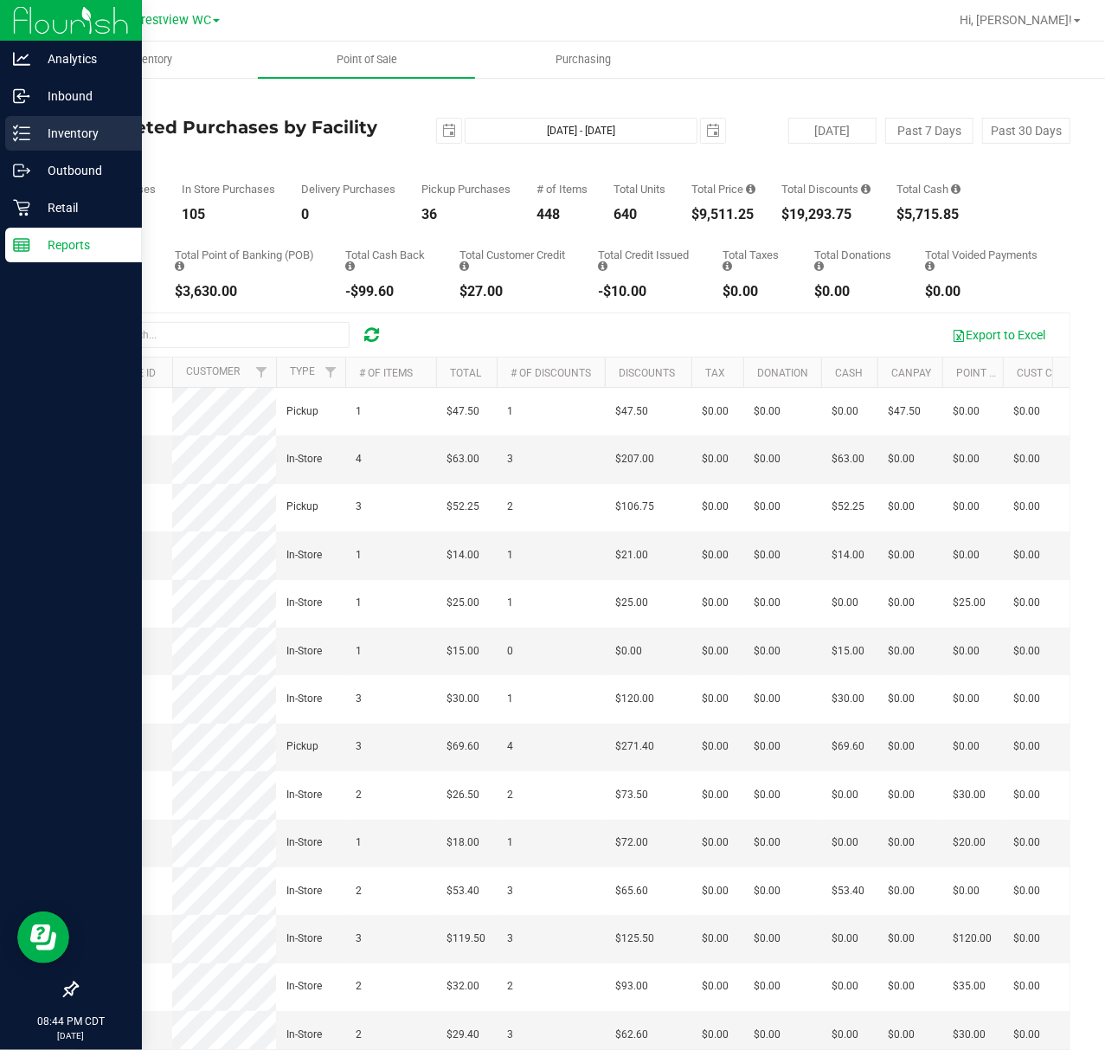
click at [28, 146] on div "Inventory" at bounding box center [73, 133] width 137 height 35
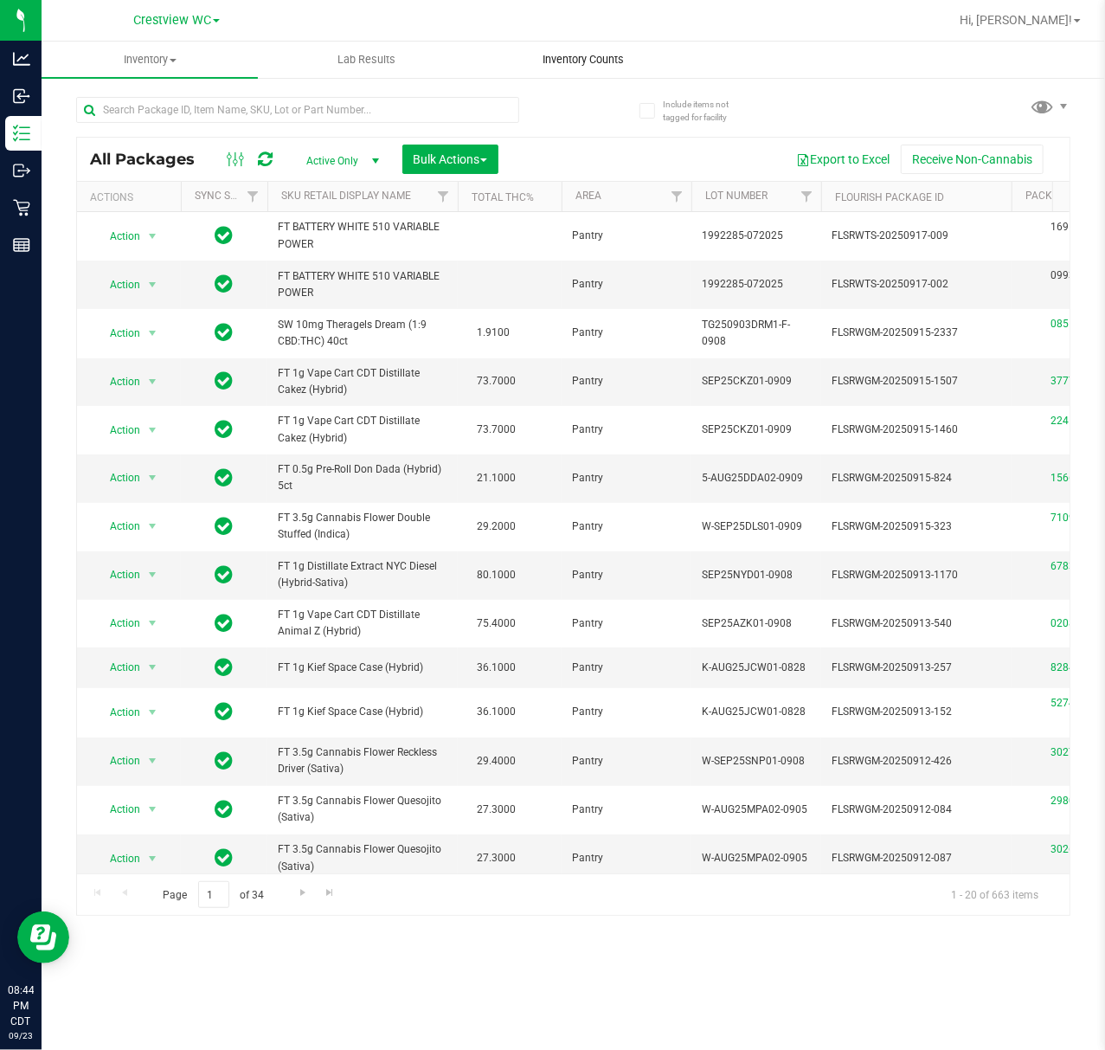
click at [519, 54] on span "Inventory Counts" at bounding box center [583, 60] width 128 height 16
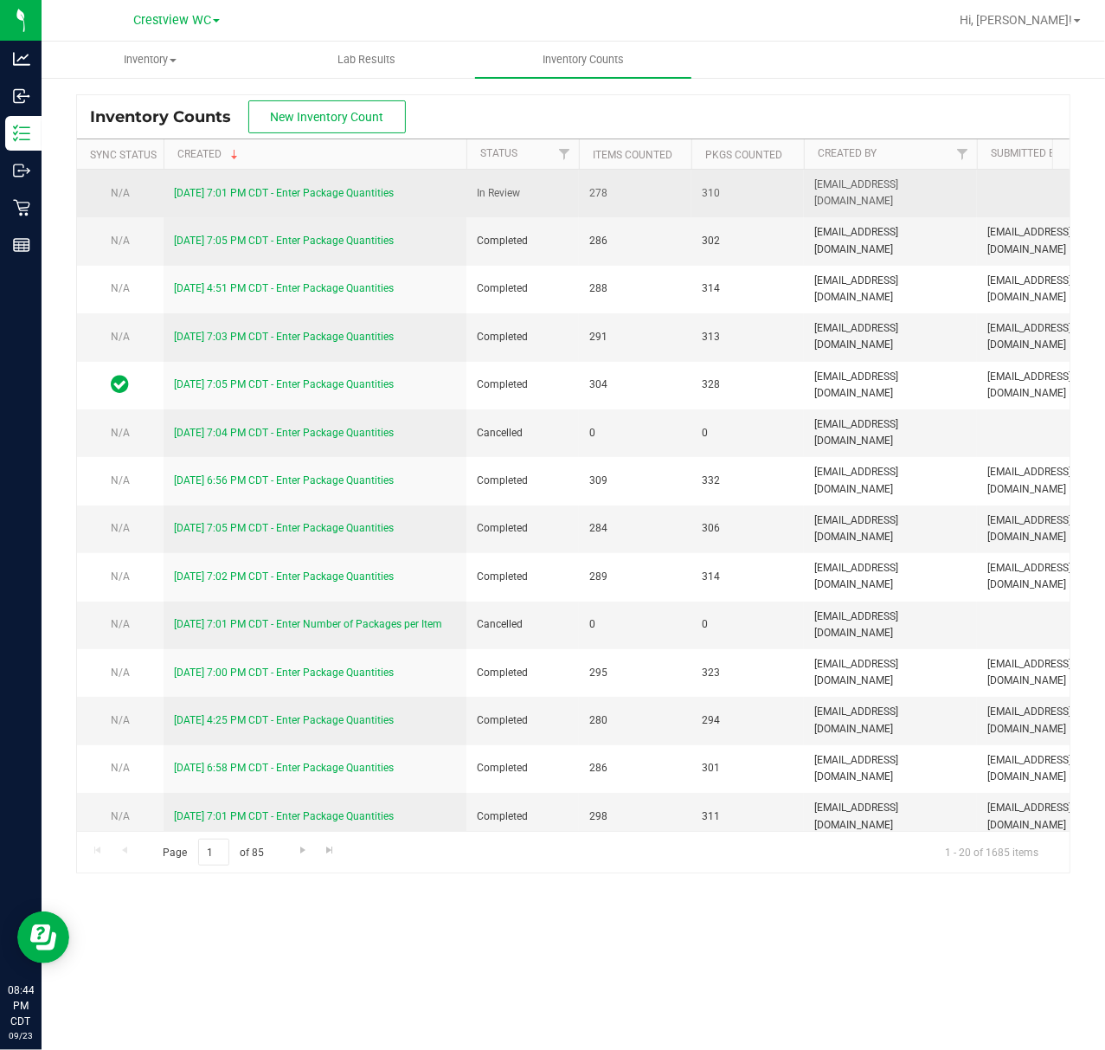
click at [326, 192] on link "[DATE] 7:01 PM CDT - Enter Package Quantities" at bounding box center [284, 193] width 220 height 12
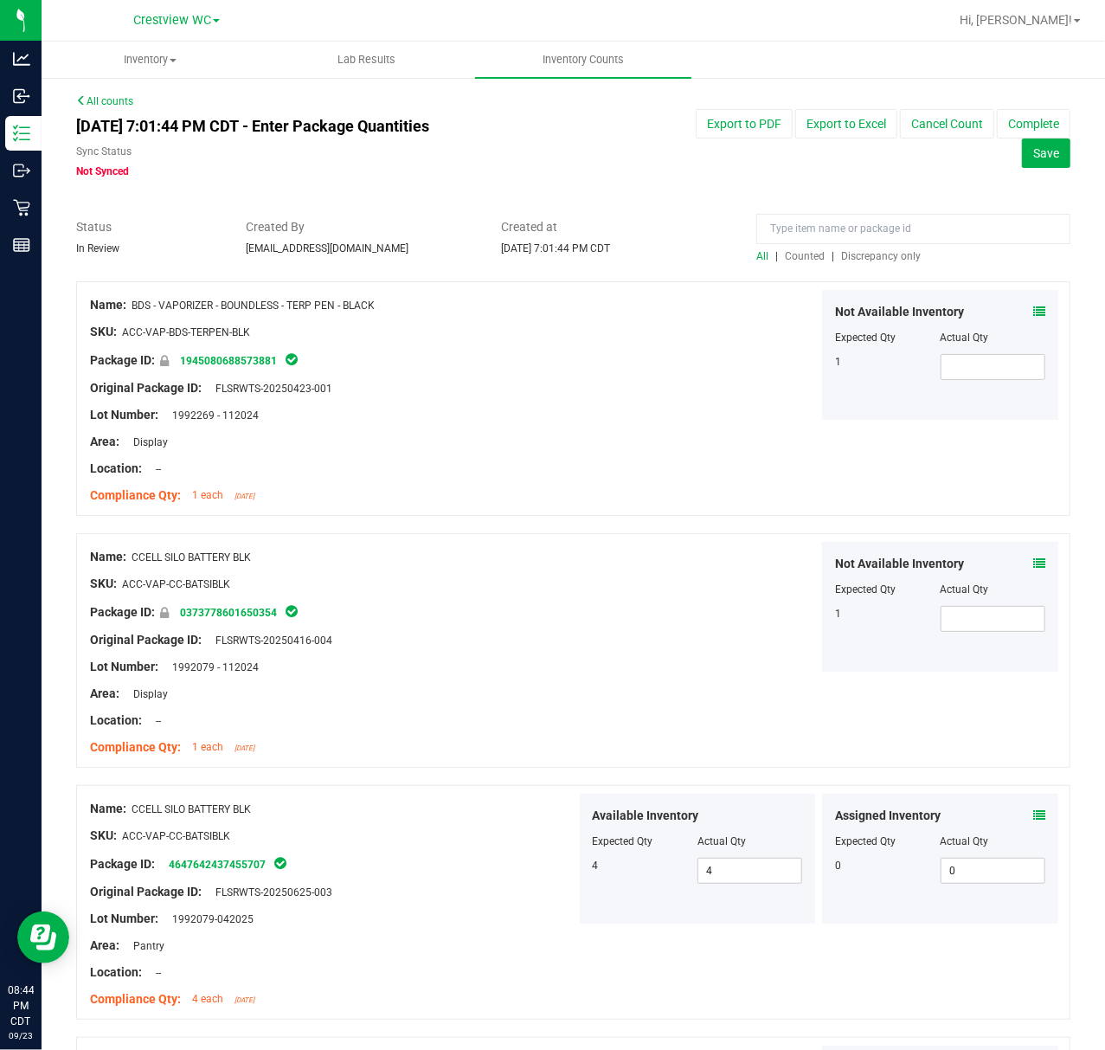
click at [838, 267] on div at bounding box center [573, 272] width 994 height 17
click at [846, 265] on div at bounding box center [573, 272] width 994 height 17
click at [859, 253] on span "Discrepancy only" at bounding box center [881, 256] width 80 height 12
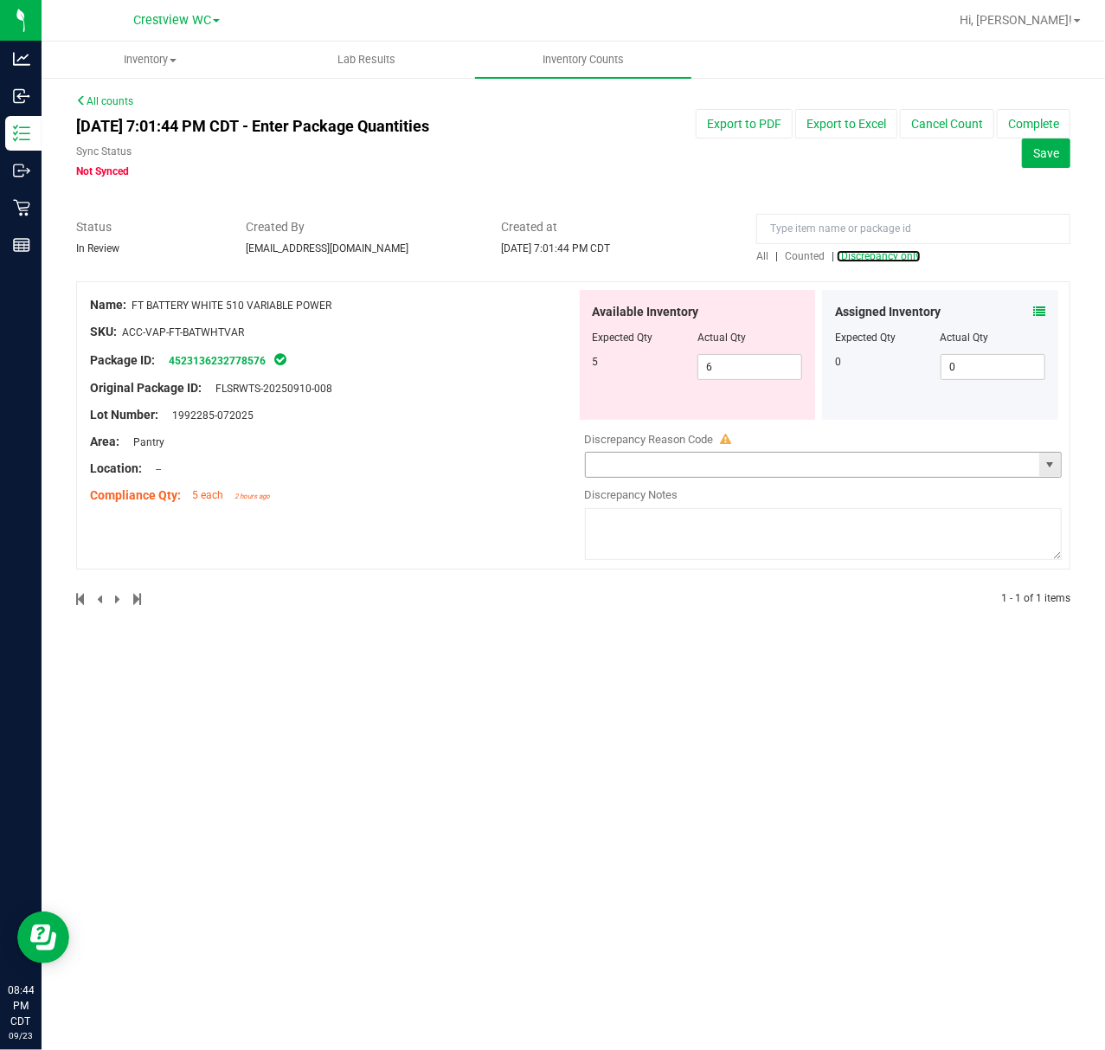
click at [1049, 454] on span "select" at bounding box center [1050, 465] width 22 height 24
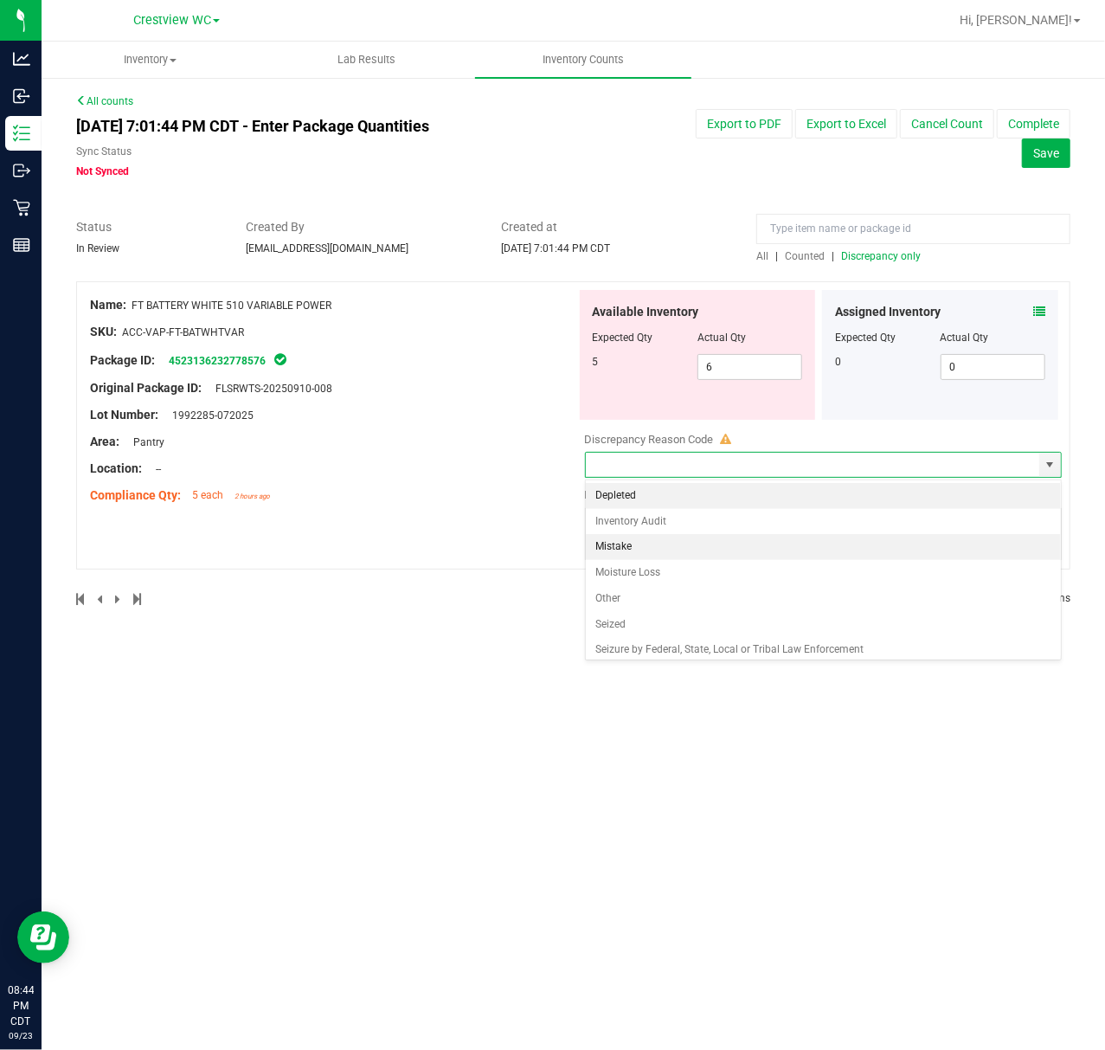
click at [706, 537] on li "Mistake" at bounding box center [823, 547] width 475 height 26
type input "Mistake"
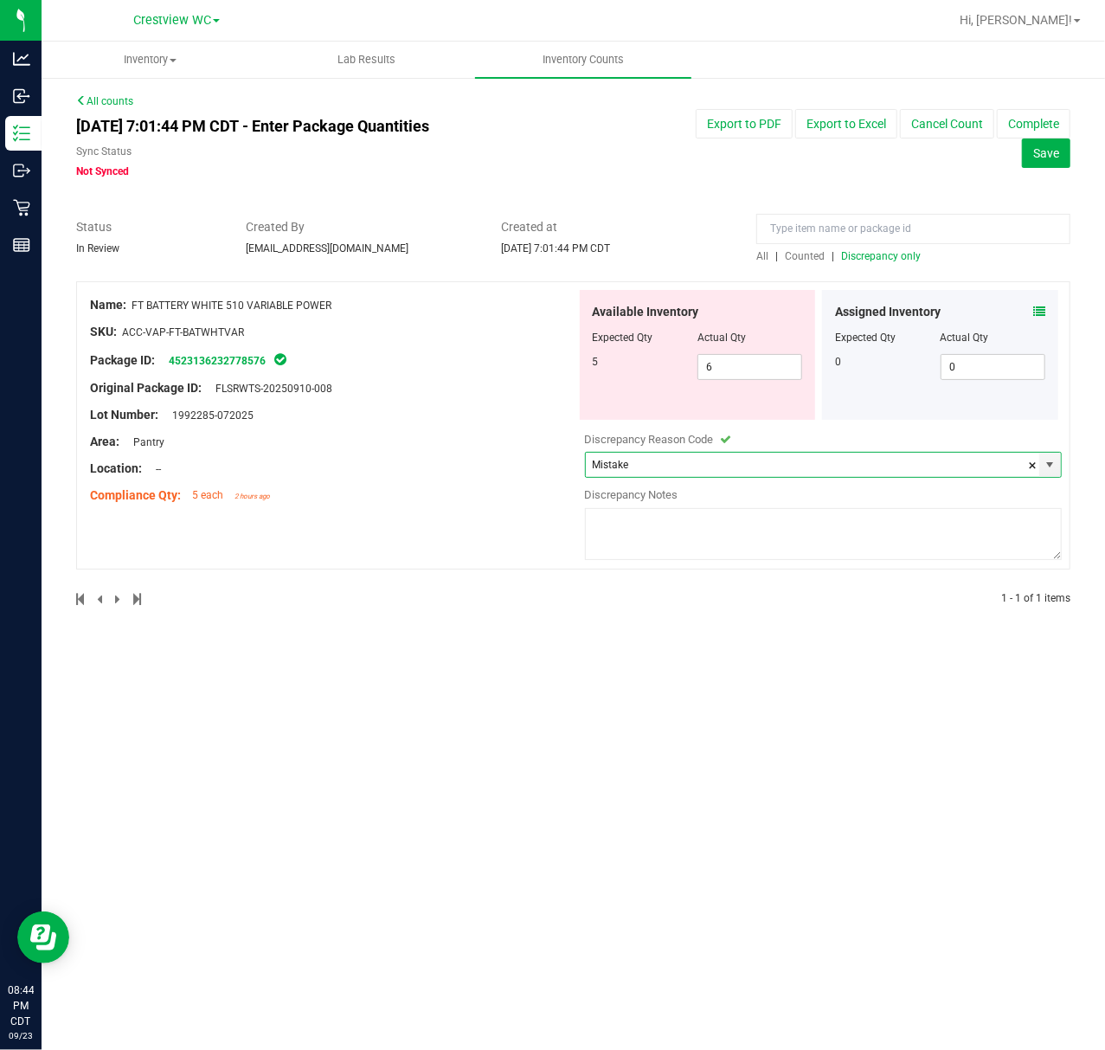
click at [706, 537] on textarea at bounding box center [824, 534] width 478 height 52
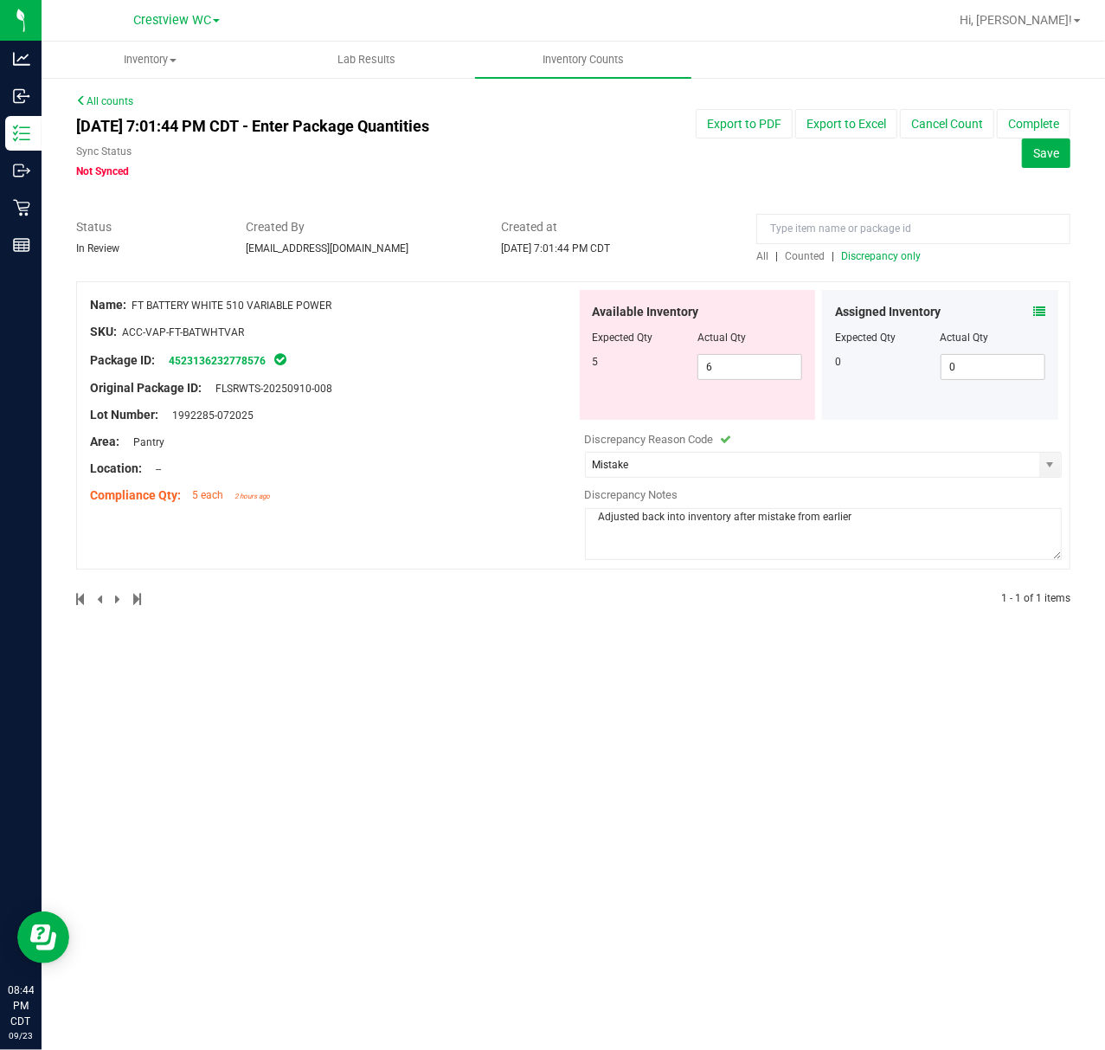
type textarea "Adjusted back into inventory after mistake from earlier"
click at [897, 260] on span "Discrepancy only" at bounding box center [881, 256] width 80 height 12
click at [687, 524] on textarea at bounding box center [824, 534] width 478 height 52
type textarea "adjusted up 1 after mistake was made earlier"
click at [1012, 125] on button "Complete" at bounding box center [1034, 123] width 74 height 29
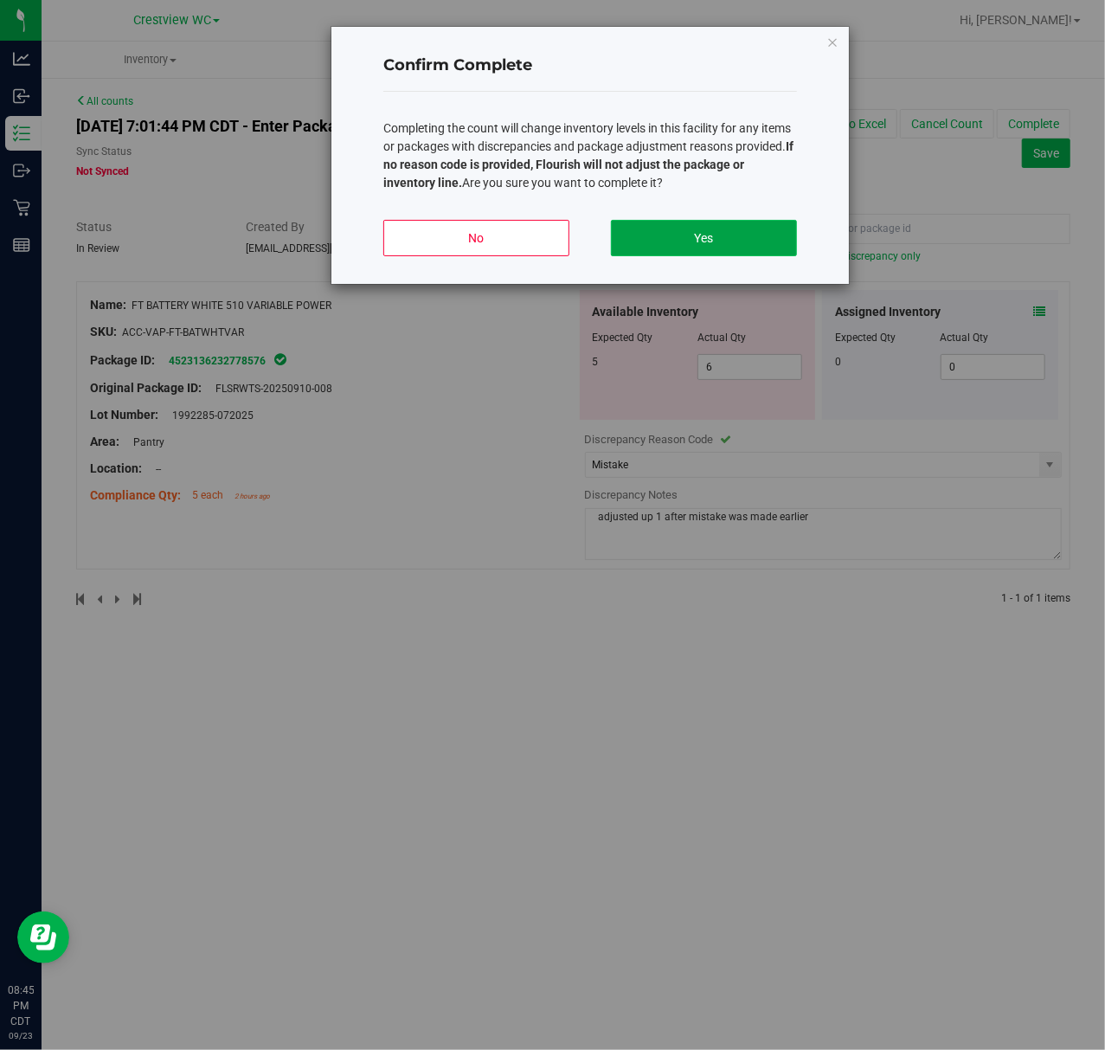
click at [697, 244] on button "Yes" at bounding box center [704, 238] width 186 height 36
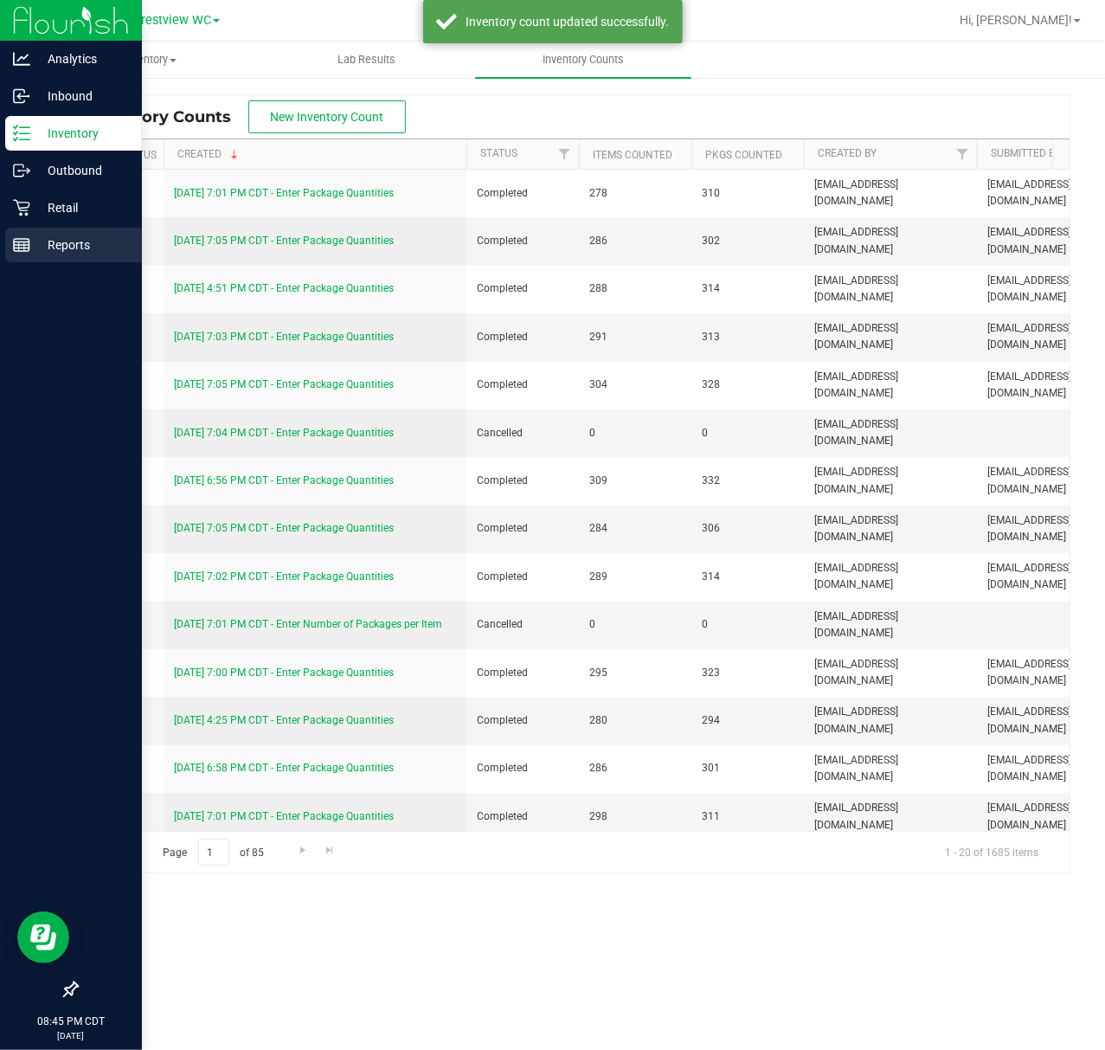
click at [13, 253] on icon at bounding box center [21, 244] width 17 height 17
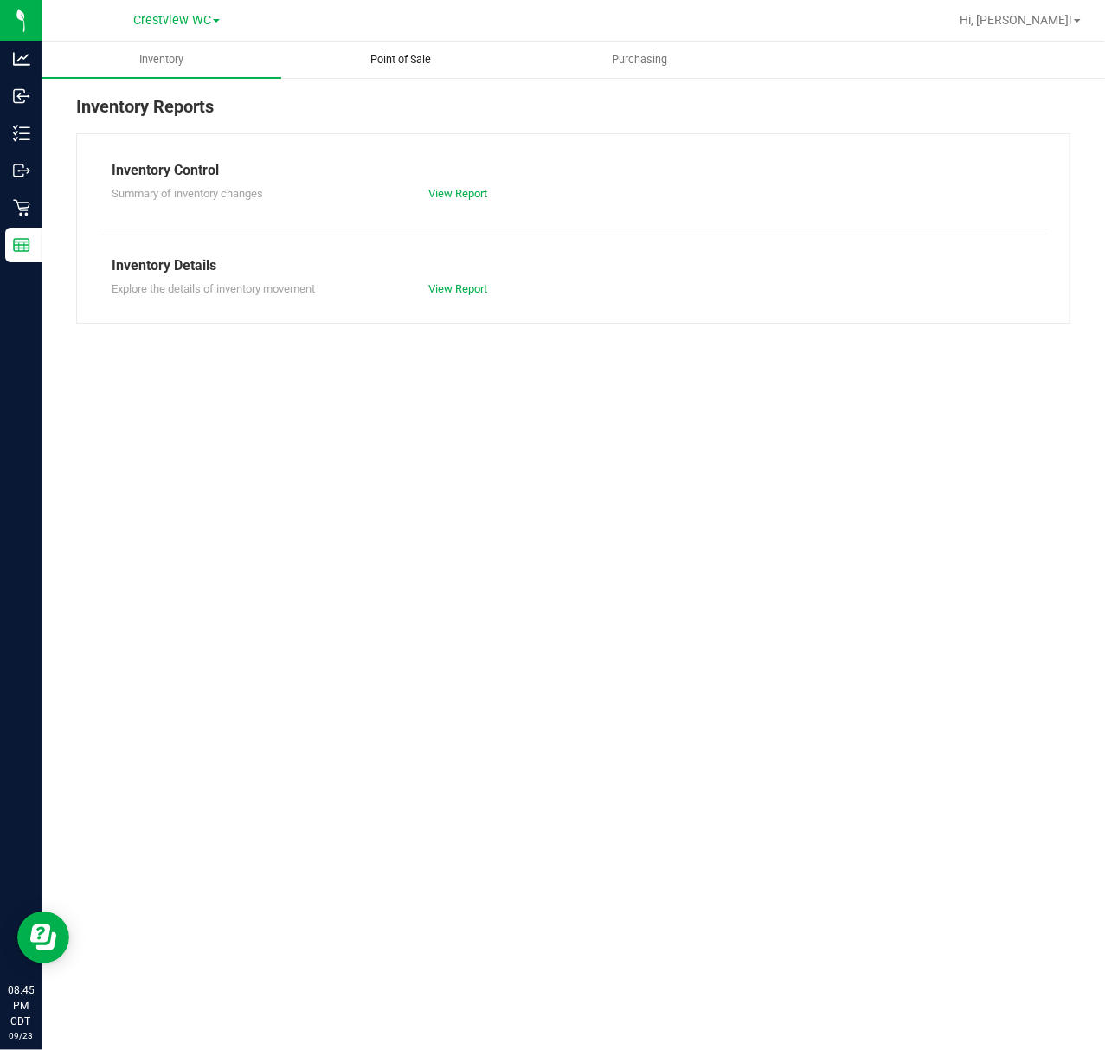
click at [415, 63] on span "Point of Sale" at bounding box center [400, 60] width 107 height 16
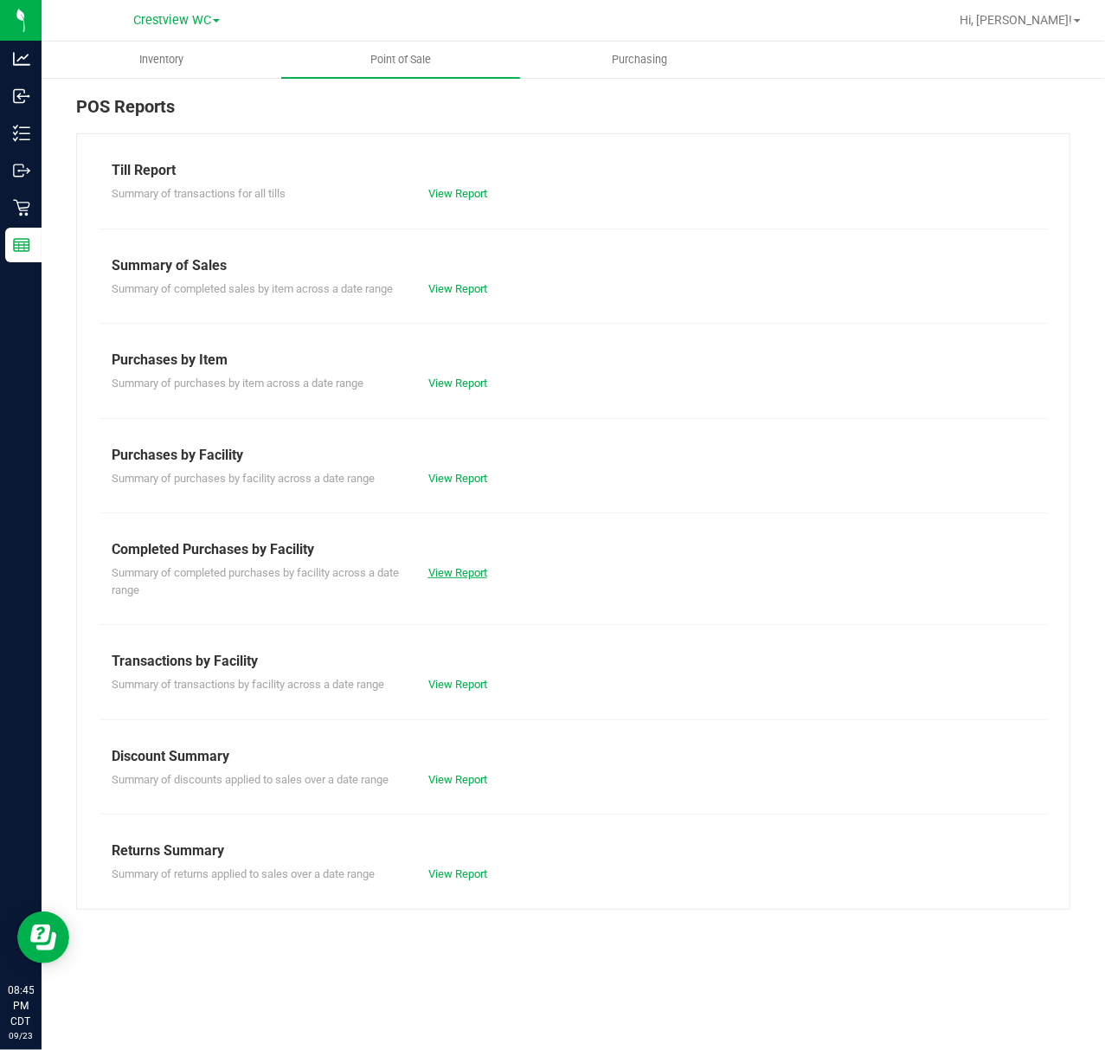
click at [485, 578] on link "View Report" at bounding box center [457, 572] width 59 height 13
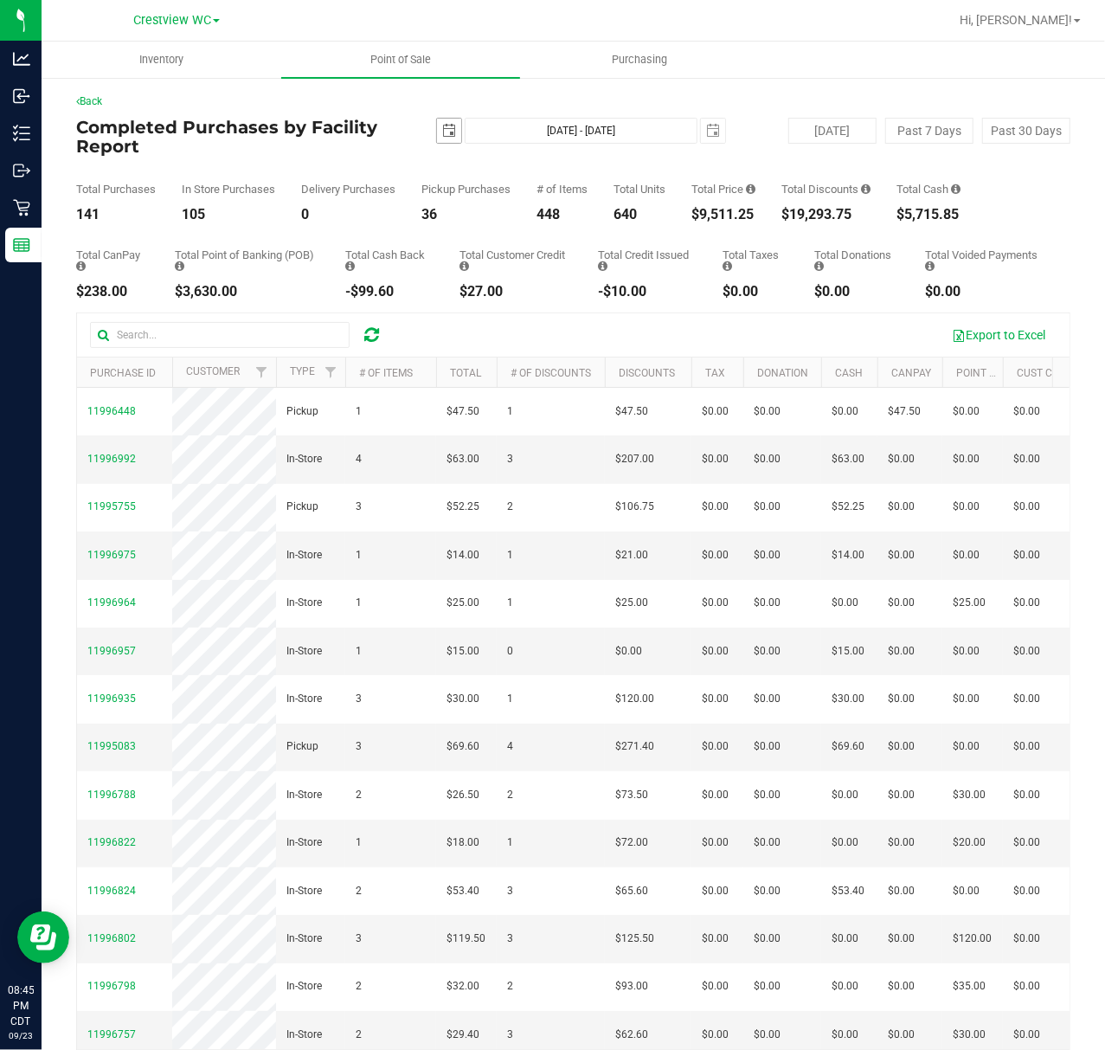
click at [437, 130] on span "select" at bounding box center [449, 131] width 24 height 24
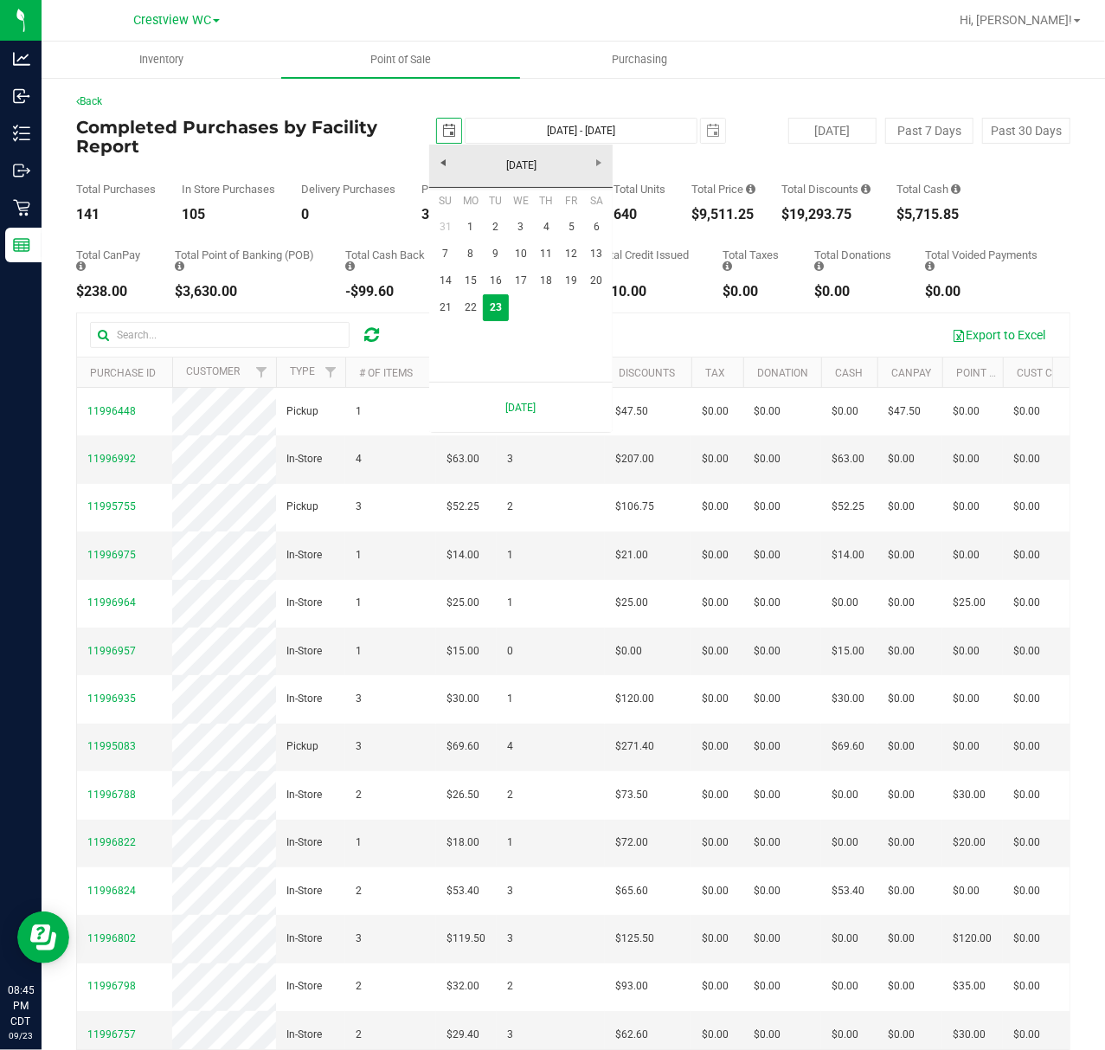
scroll to position [0, 43]
click at [462, 306] on link "22" at bounding box center [470, 307] width 25 height 27
type input "[DATE]"
type input "[DATE] - [DATE]"
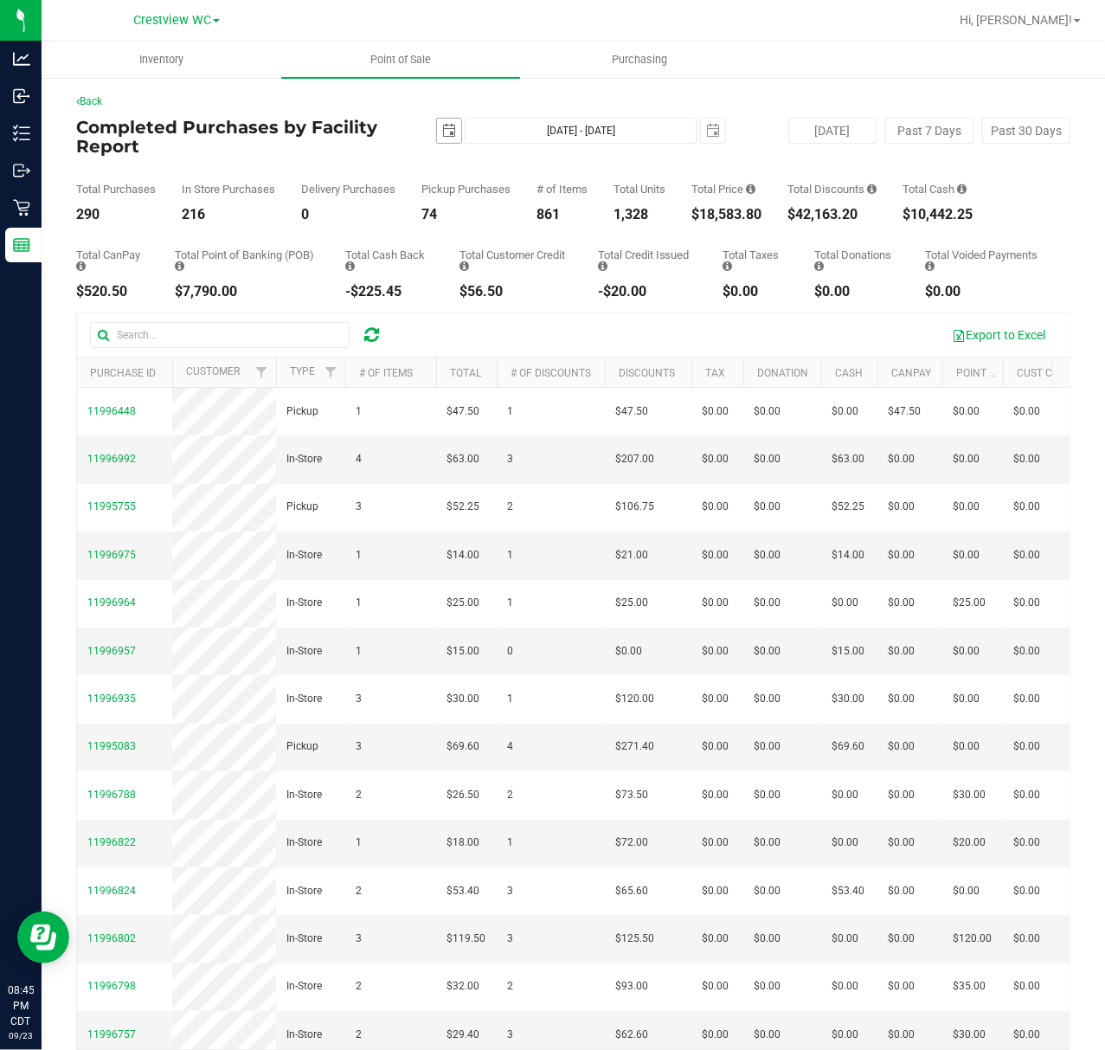
click at [448, 129] on span "select" at bounding box center [449, 131] width 14 height 14
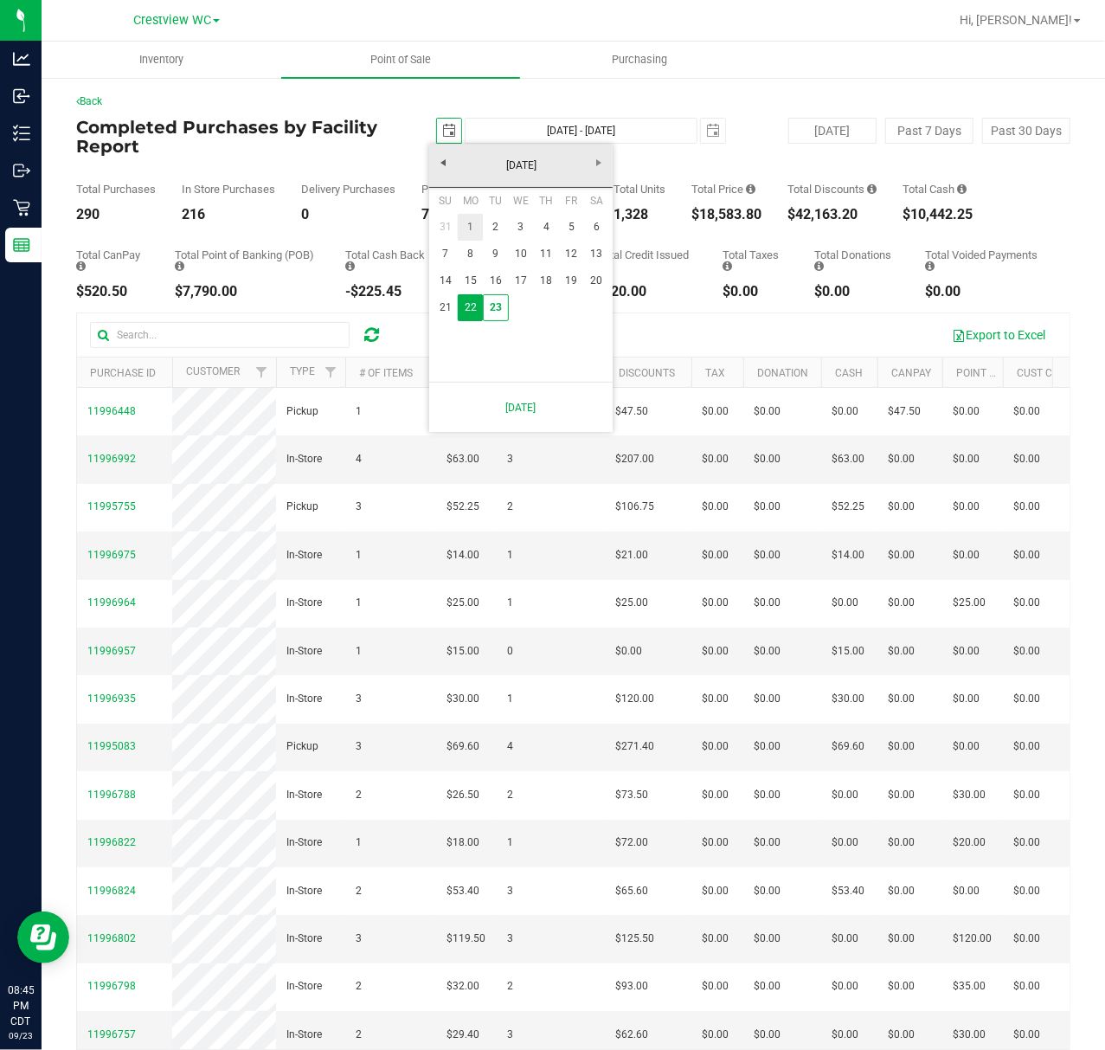
click at [466, 225] on link "1" at bounding box center [470, 227] width 25 height 27
type input "[DATE]"
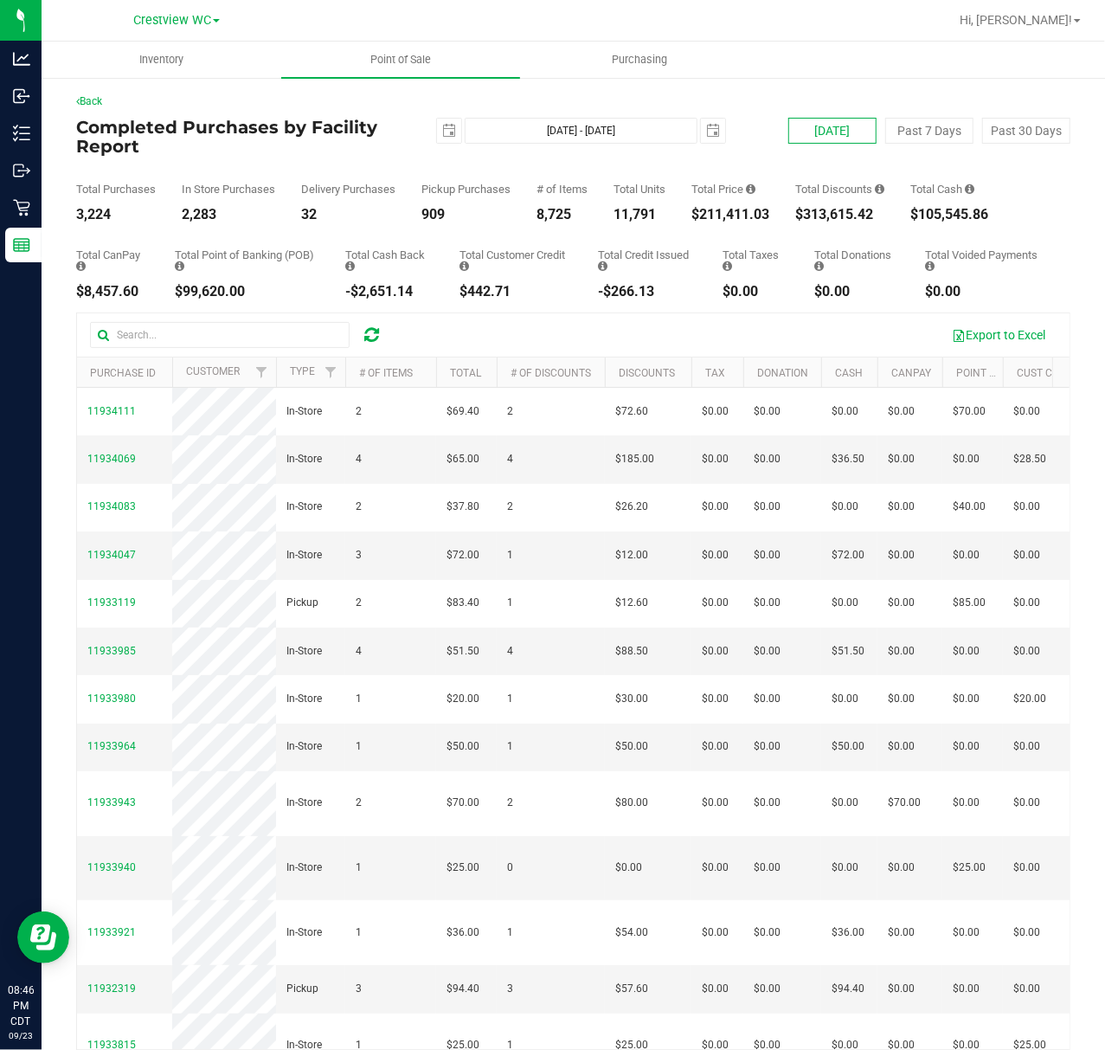
drag, startPoint x: 813, startPoint y: 156, endPoint x: 813, endPoint y: 139, distance: 16.4
click at [813, 156] on div "Total Purchases 3,224 In Store Purchases 2,283 Delivery Purchases 32 Pickup Pur…" at bounding box center [573, 189] width 994 height 66
click at [813, 139] on button "[DATE]" at bounding box center [832, 131] width 88 height 26
type input "[DATE] - [DATE]"
